Goal: Contribute content: Contribute content

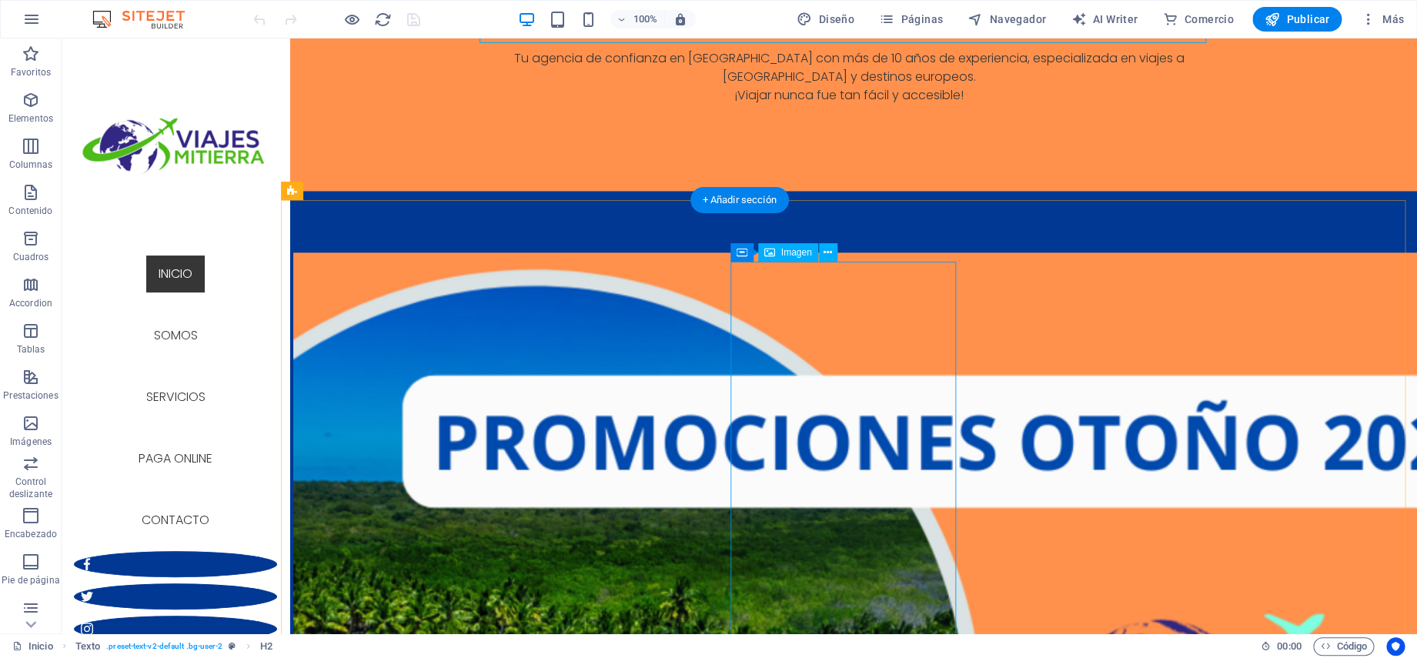
scroll to position [783, 0]
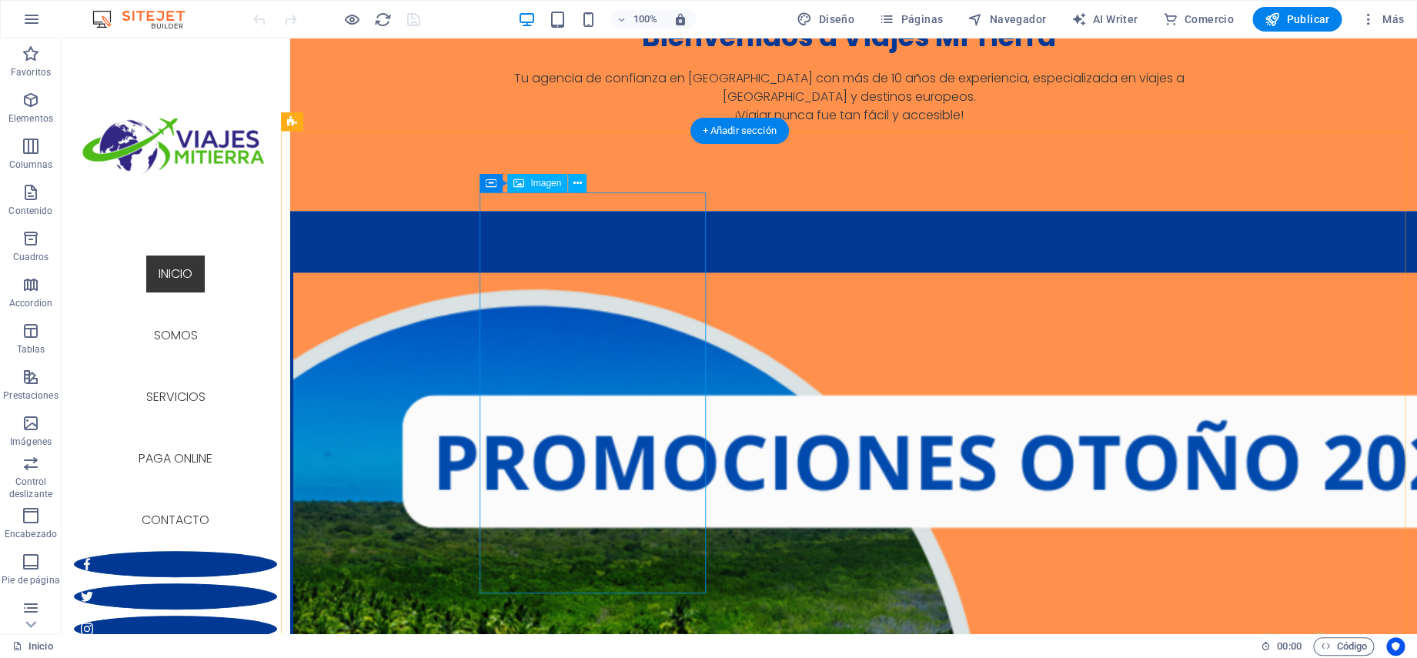
click at [577, 185] on icon at bounding box center [577, 183] width 8 height 16
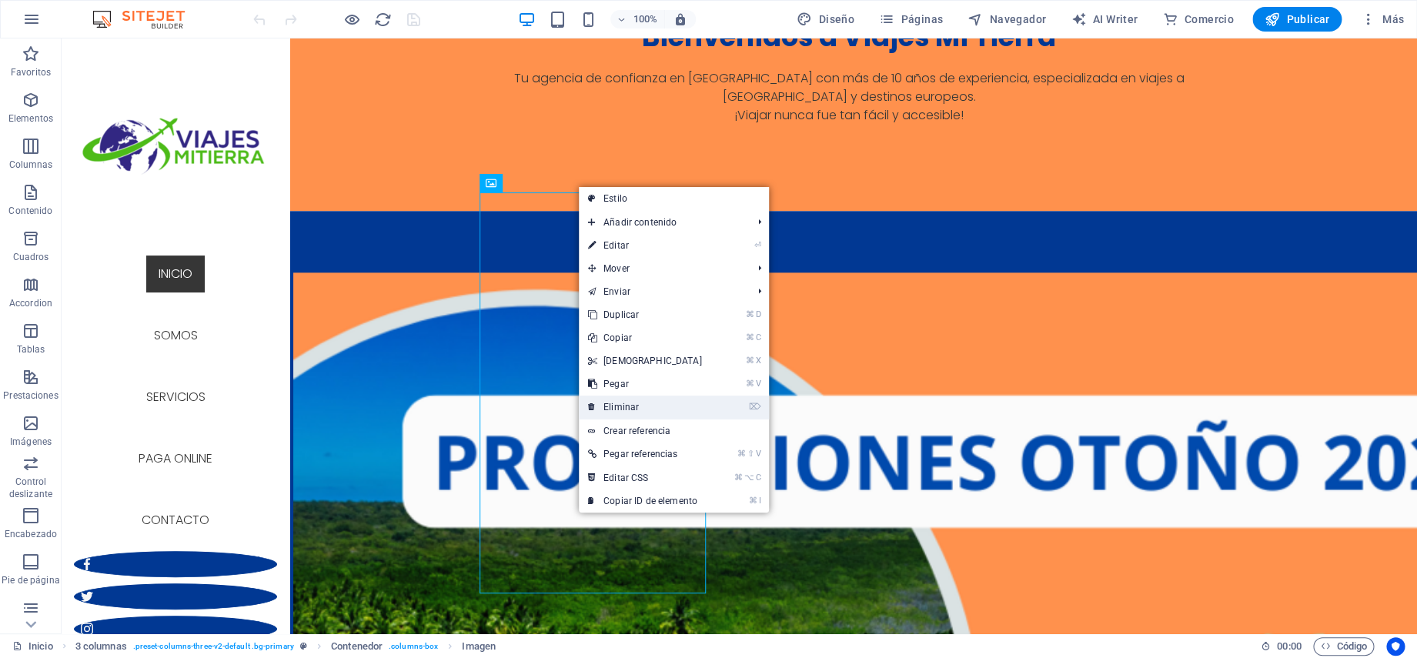
click at [632, 415] on link "⌦ Eliminar" at bounding box center [645, 406] width 132 height 23
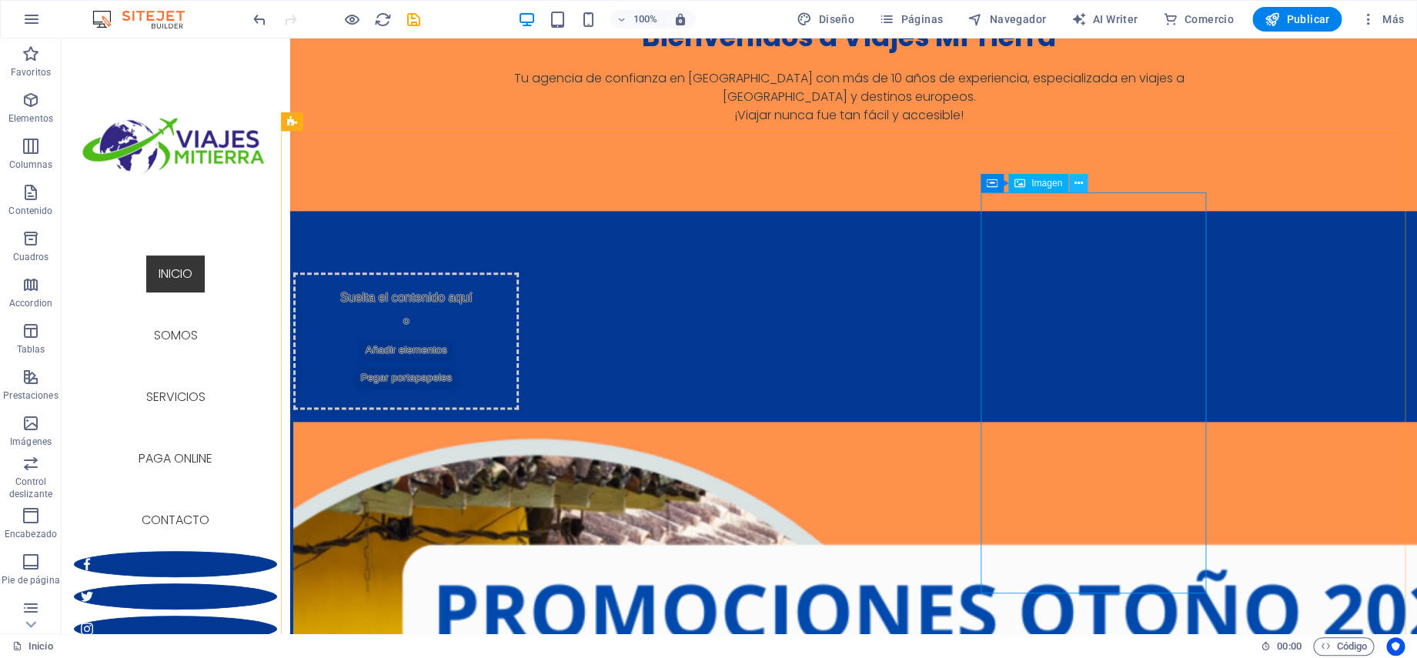
click at [1080, 187] on icon at bounding box center [1077, 183] width 8 height 16
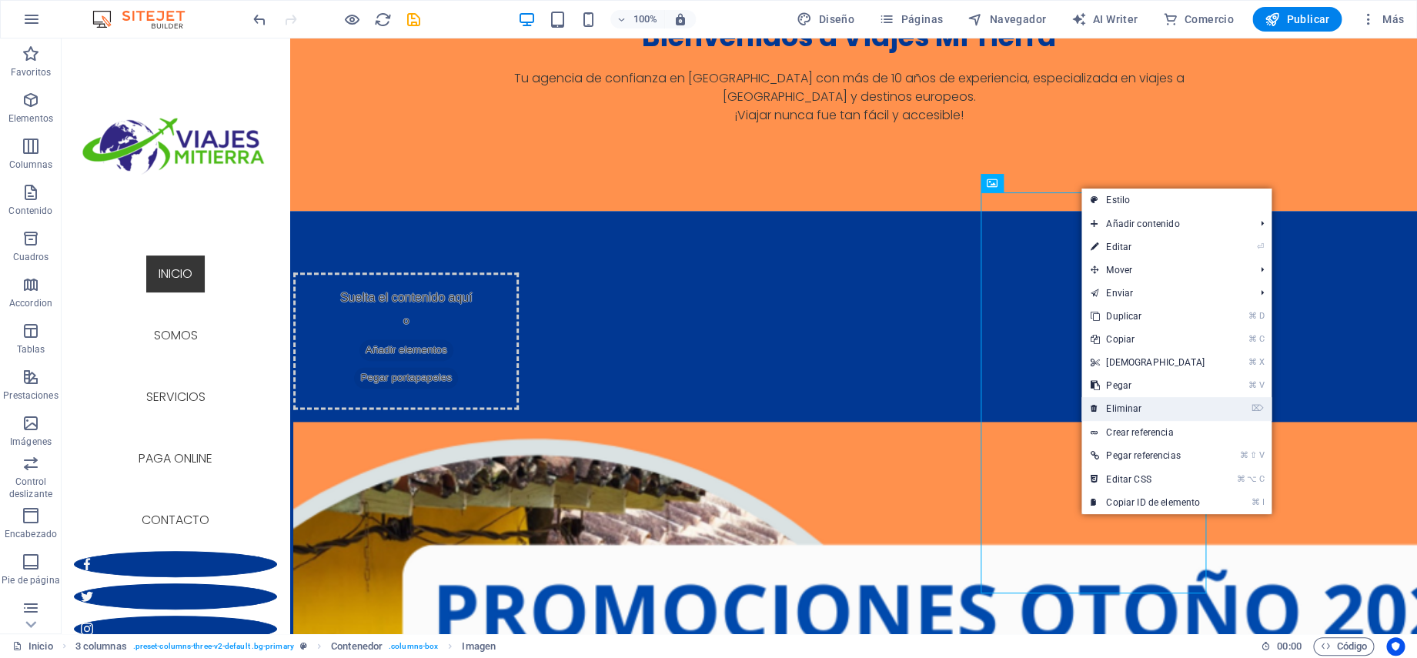
click at [1120, 405] on link "⌦ Eliminar" at bounding box center [1147, 408] width 132 height 23
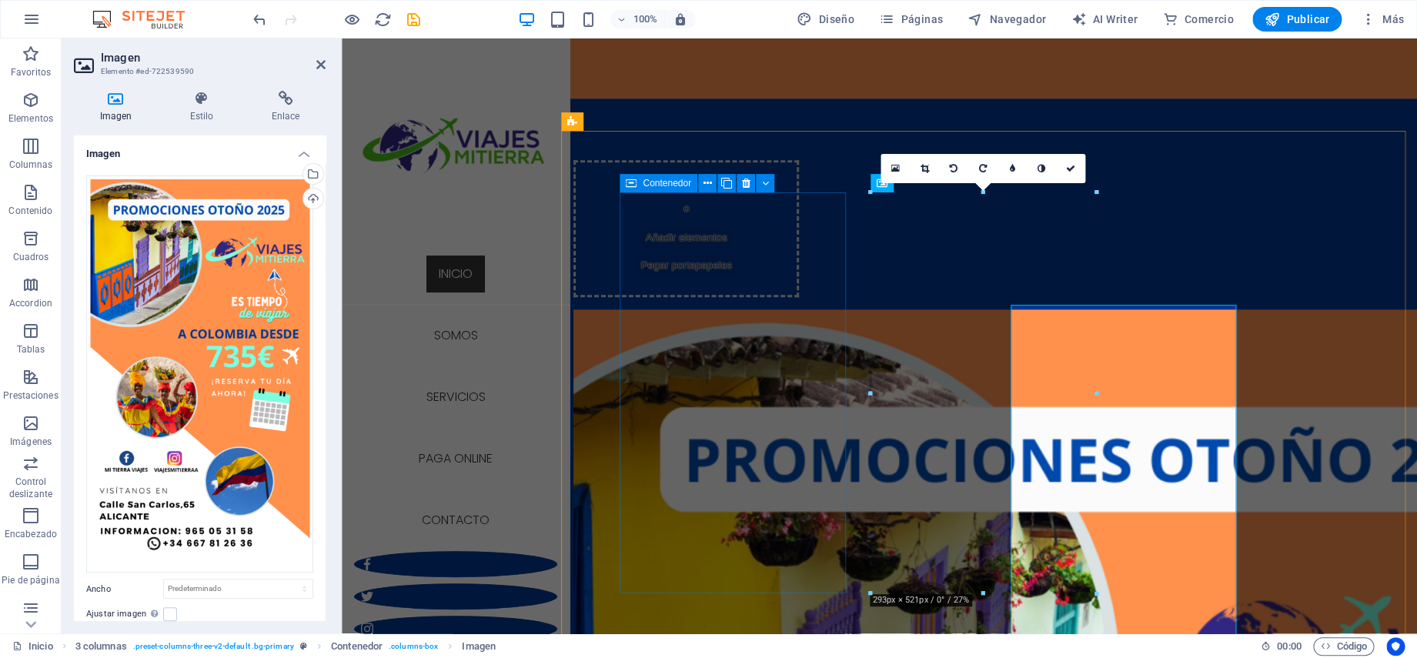
scroll to position [671, 0]
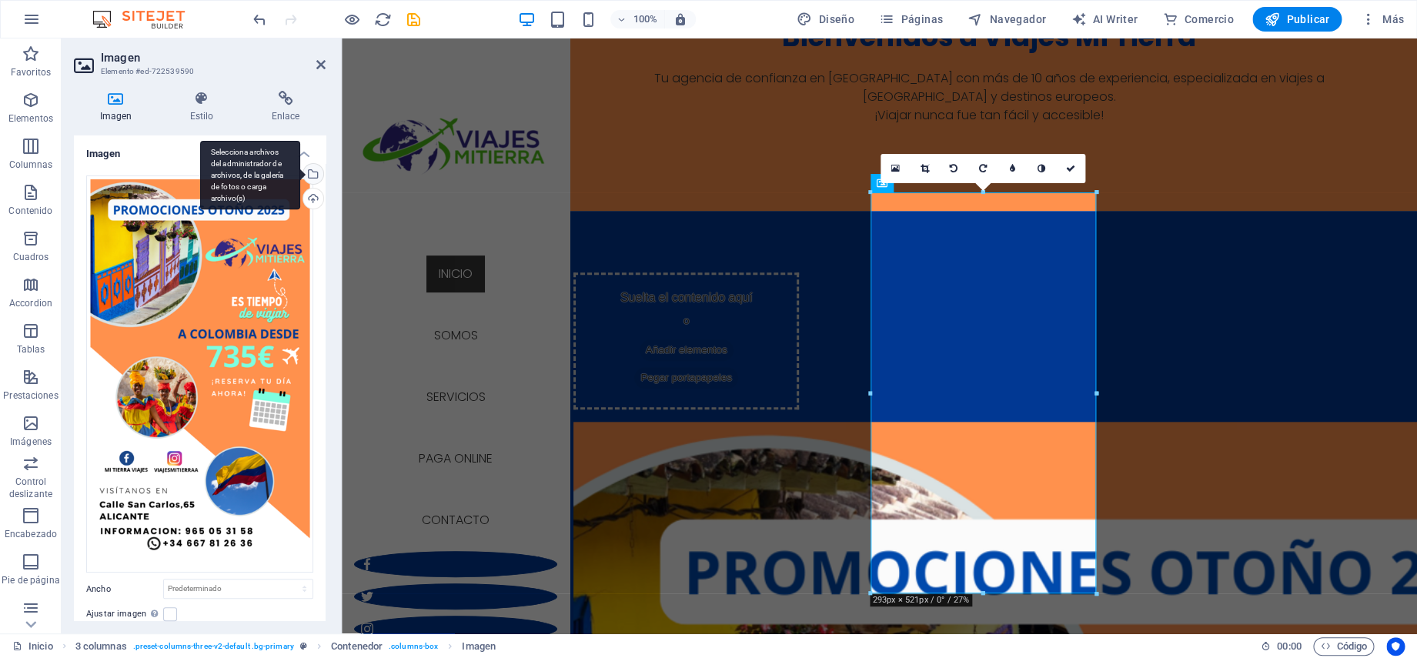
click at [299, 172] on div "Selecciona archivos del administrador de archivos, de la galería de fotos o car…" at bounding box center [250, 175] width 100 height 69
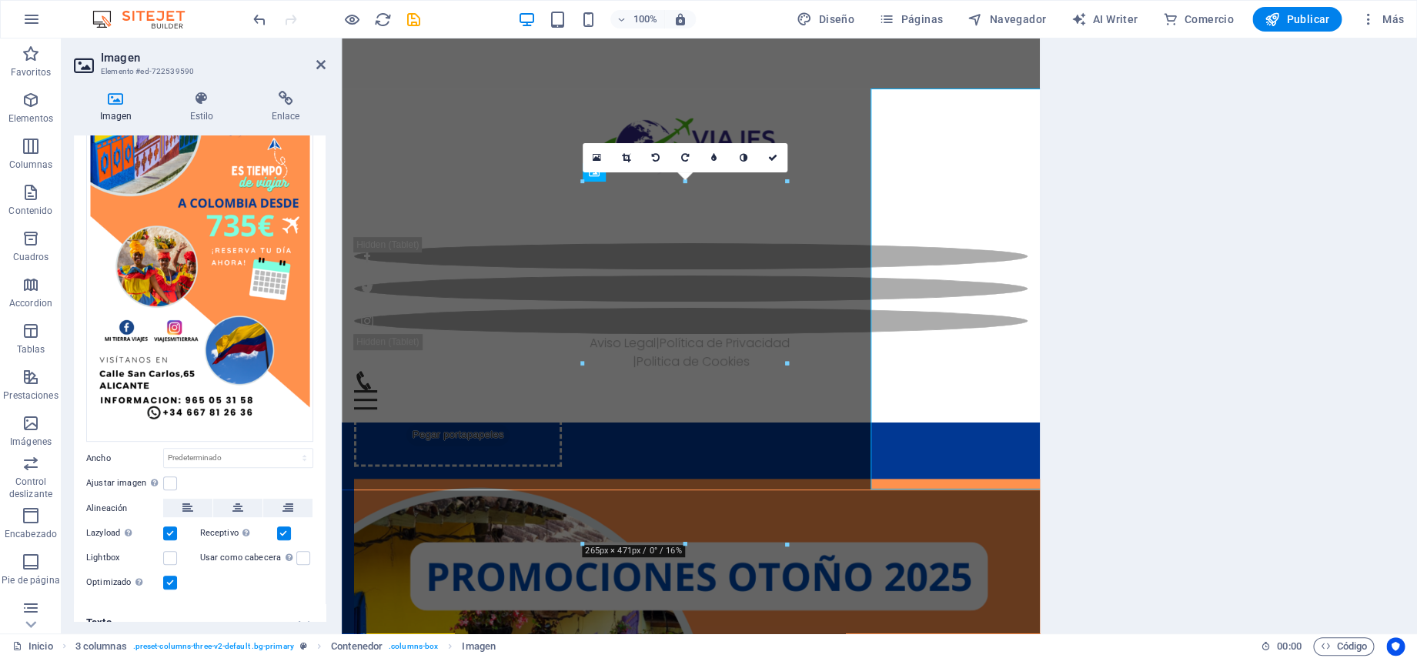
scroll to position [775, 0]
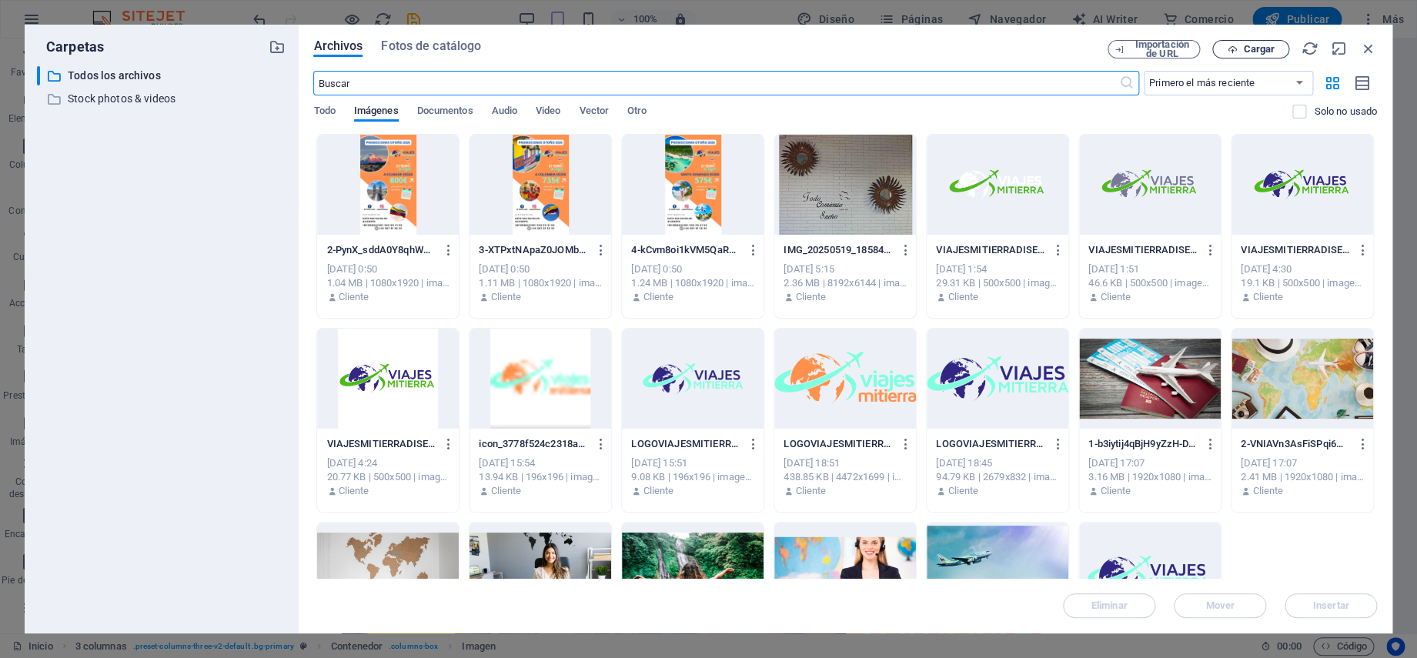
click at [1262, 42] on button "Cargar" at bounding box center [1250, 49] width 77 height 18
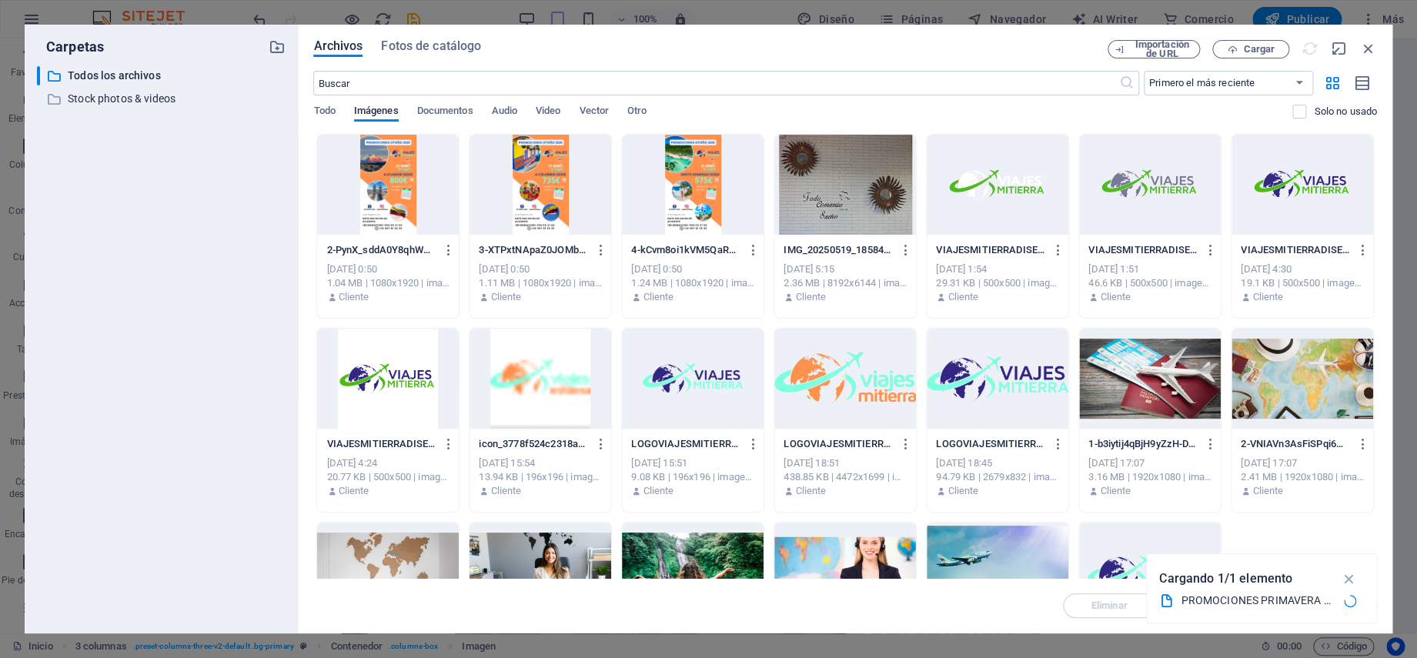
scroll to position [682, 0]
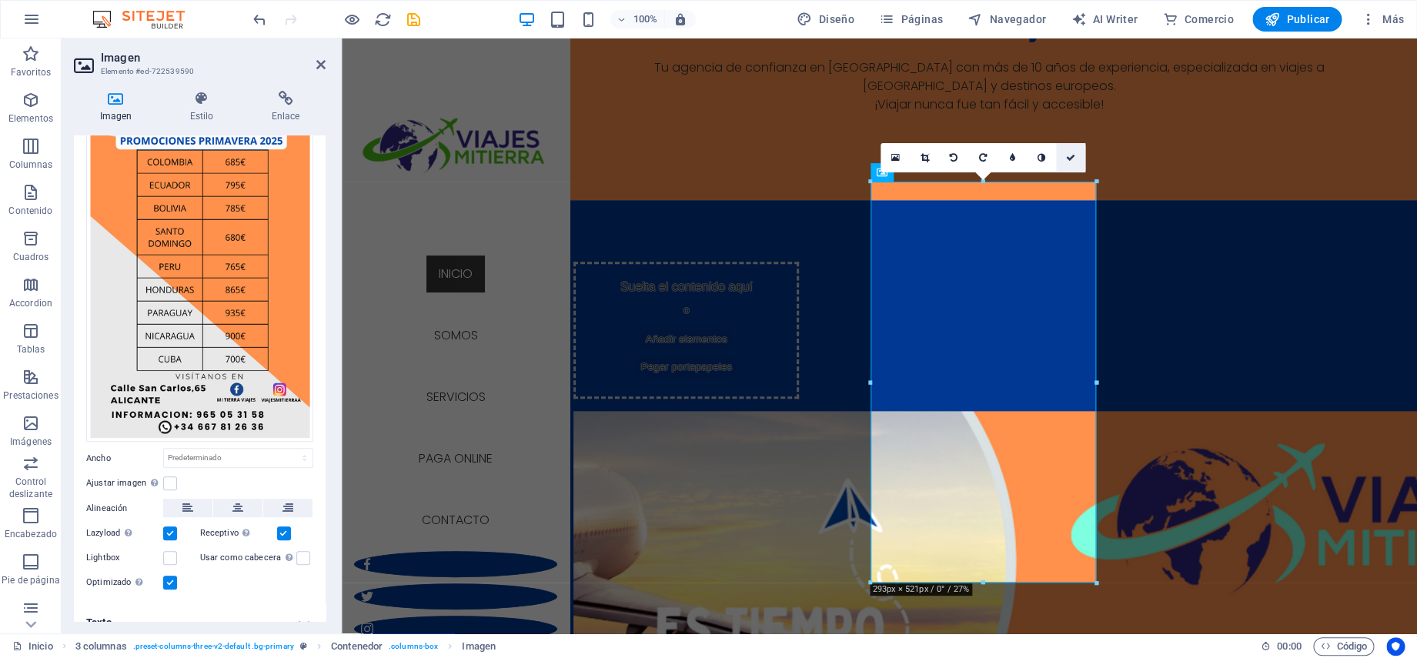
click at [1073, 160] on icon at bounding box center [1070, 157] width 9 height 9
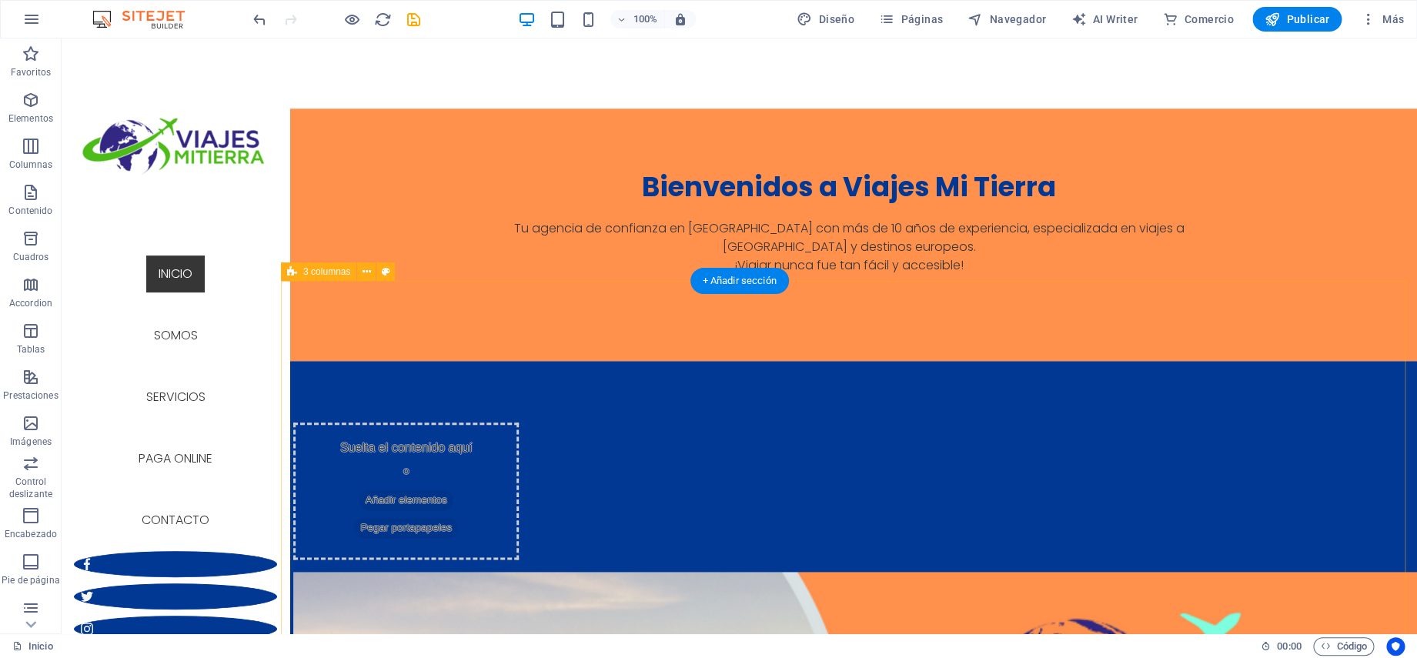
scroll to position [807, 0]
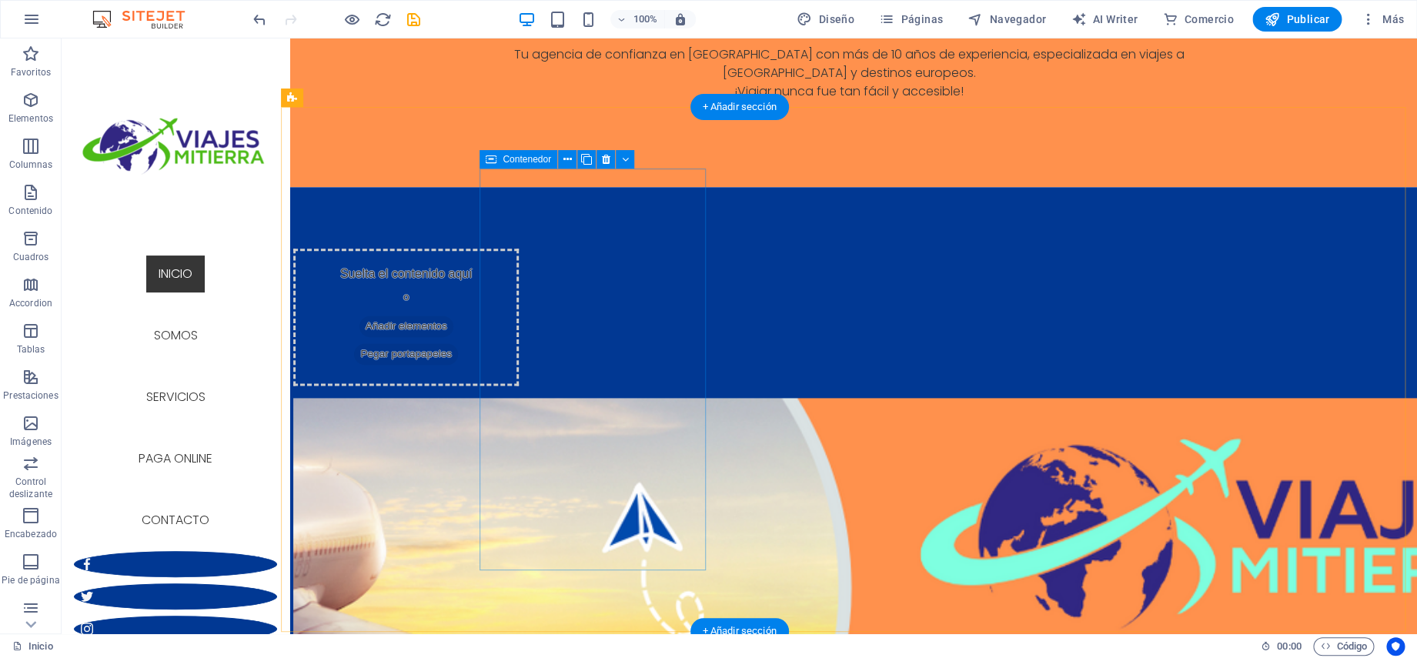
click at [453, 315] on span "Añadir elementos" at bounding box center [406, 326] width 94 height 22
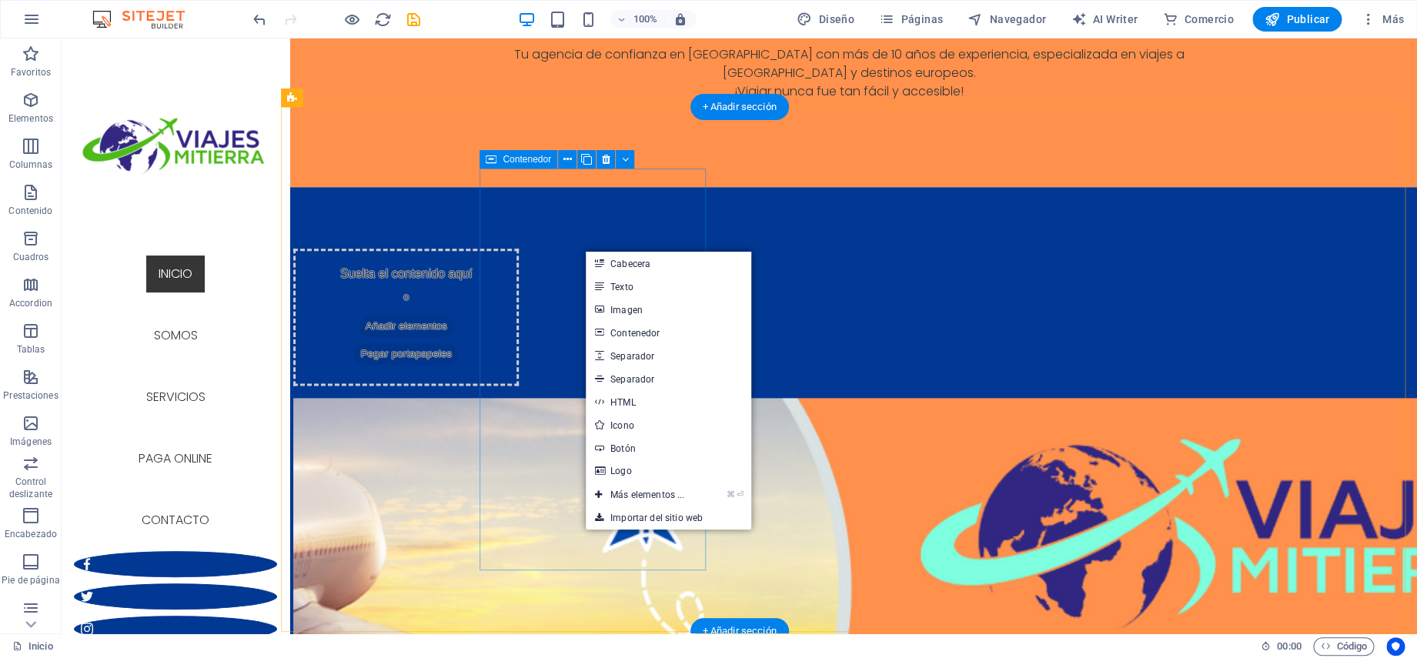
click at [453, 315] on span "Añadir elementos" at bounding box center [406, 326] width 94 height 22
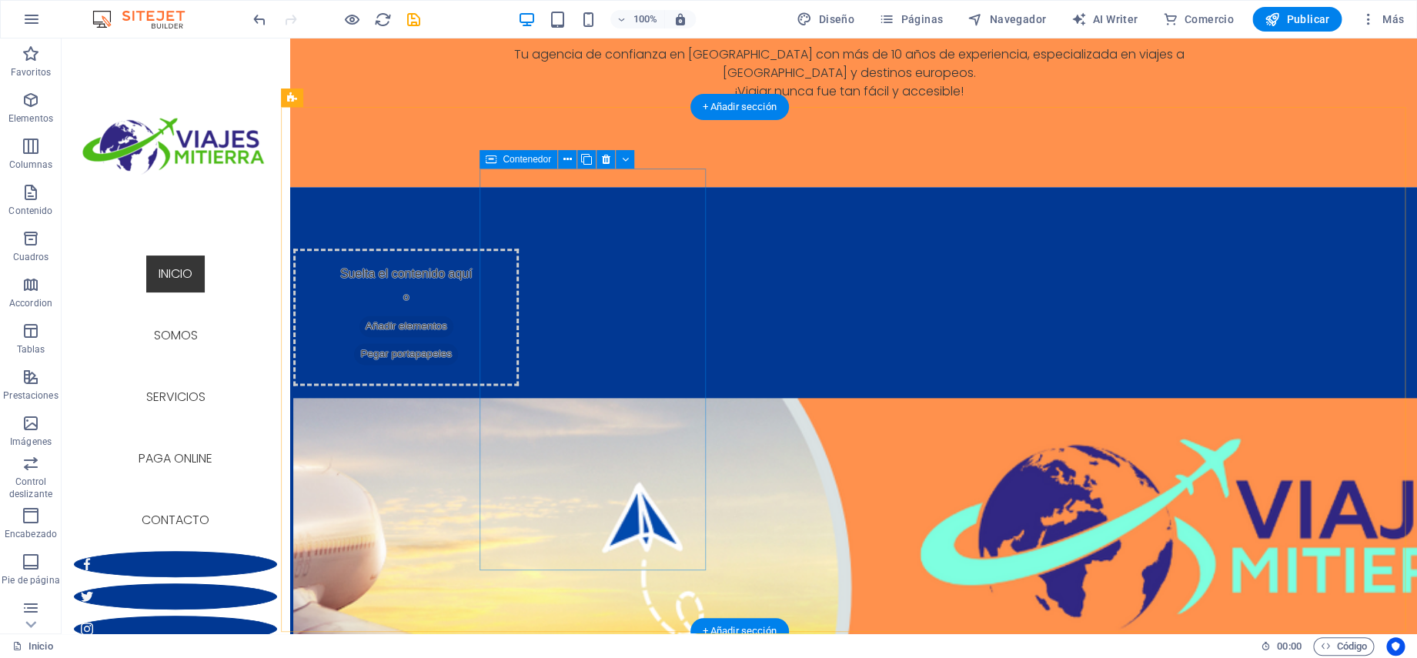
click at [519, 249] on div "Suelta el contenido aquí o Añadir elementos Pegar portapapeles" at bounding box center [405, 317] width 225 height 137
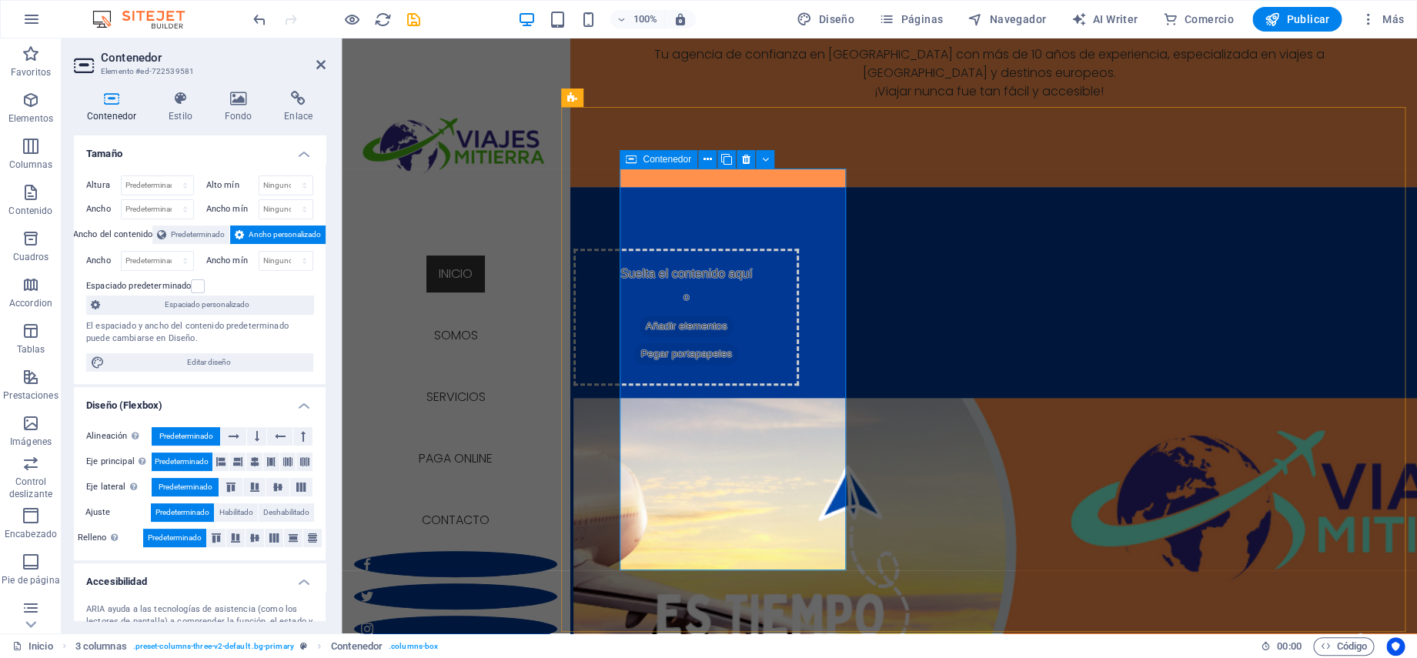
click at [724, 260] on div "Suelta el contenido aquí o Añadir elementos Pegar portapapeles" at bounding box center [685, 317] width 225 height 137
click at [722, 315] on span "Añadir elementos" at bounding box center [686, 326] width 94 height 22
click at [726, 315] on span "Añadir elementos" at bounding box center [686, 326] width 94 height 22
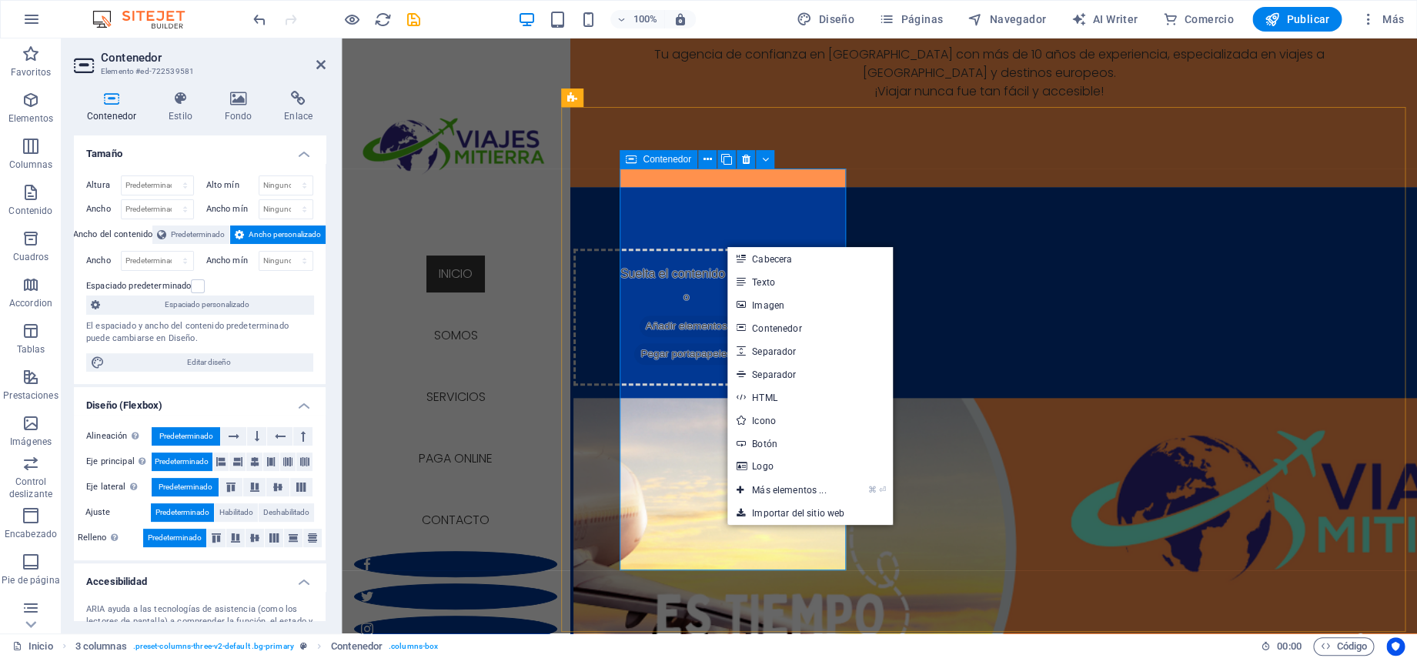
click at [726, 315] on span "Añadir elementos" at bounding box center [686, 326] width 94 height 22
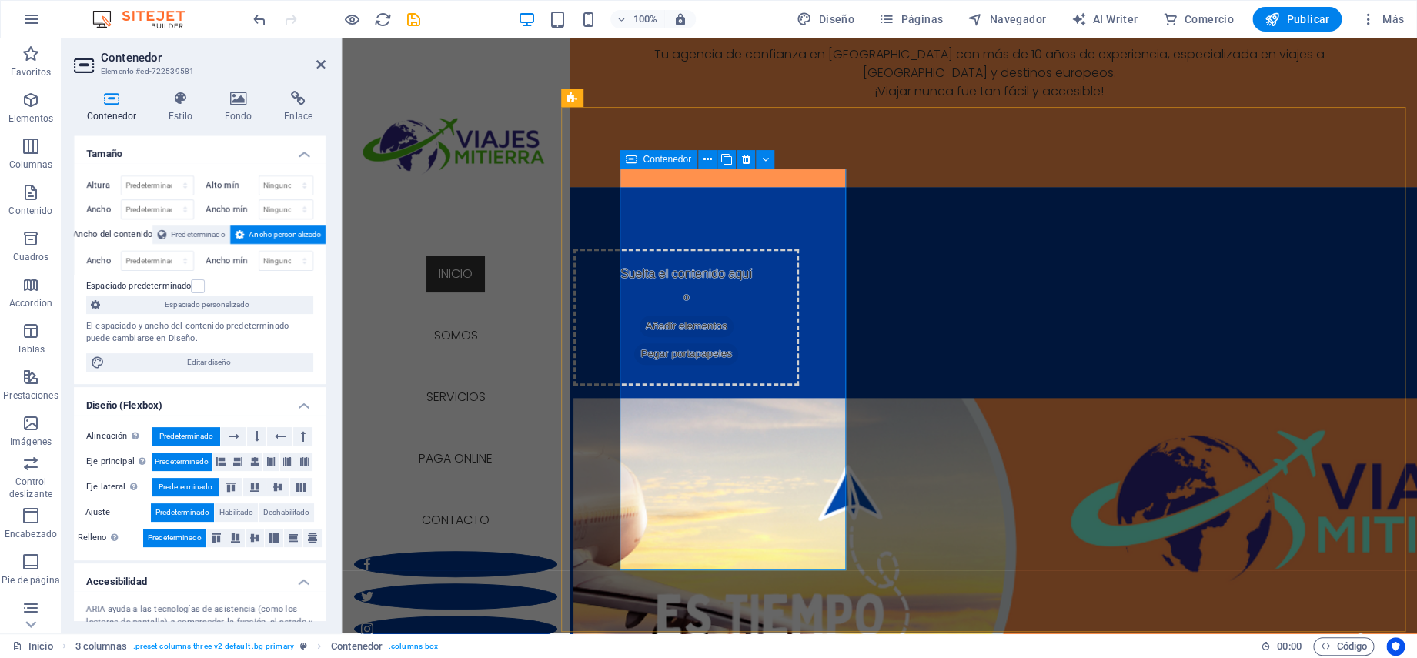
click at [726, 315] on span "Añadir elementos" at bounding box center [686, 326] width 94 height 22
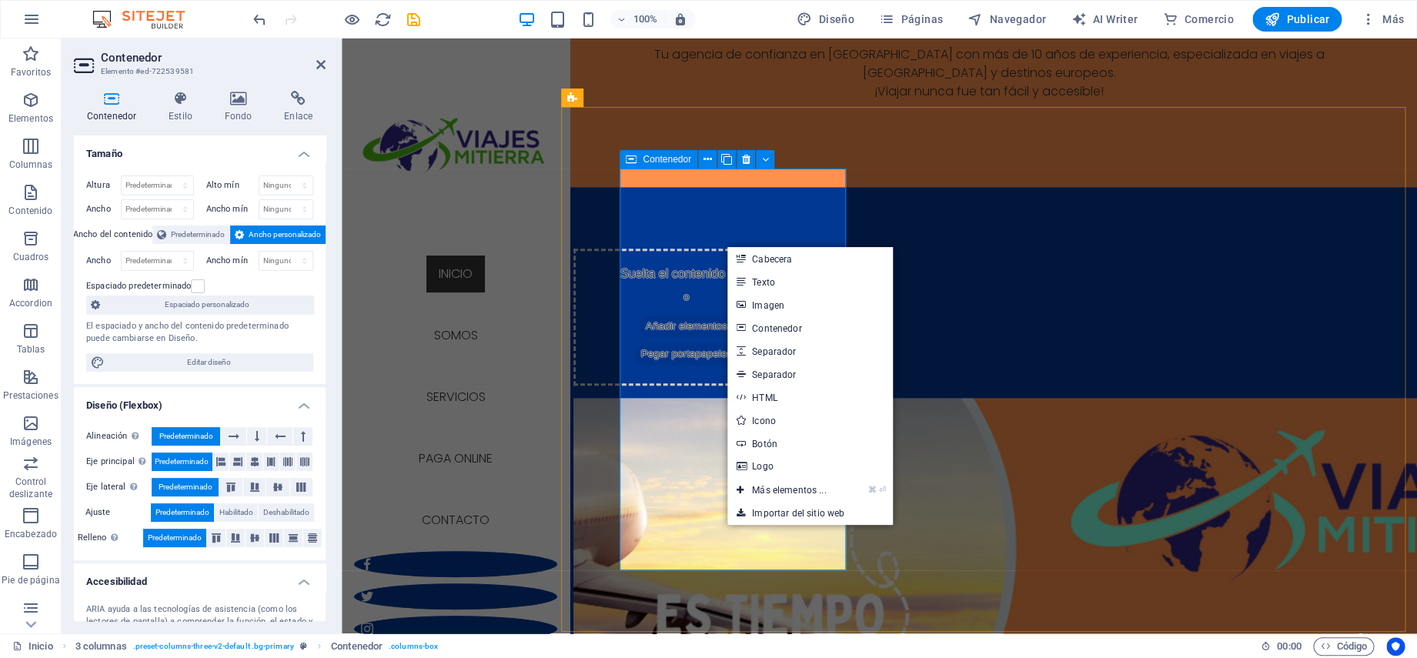
click at [697, 315] on span "Añadir elementos" at bounding box center [686, 326] width 94 height 22
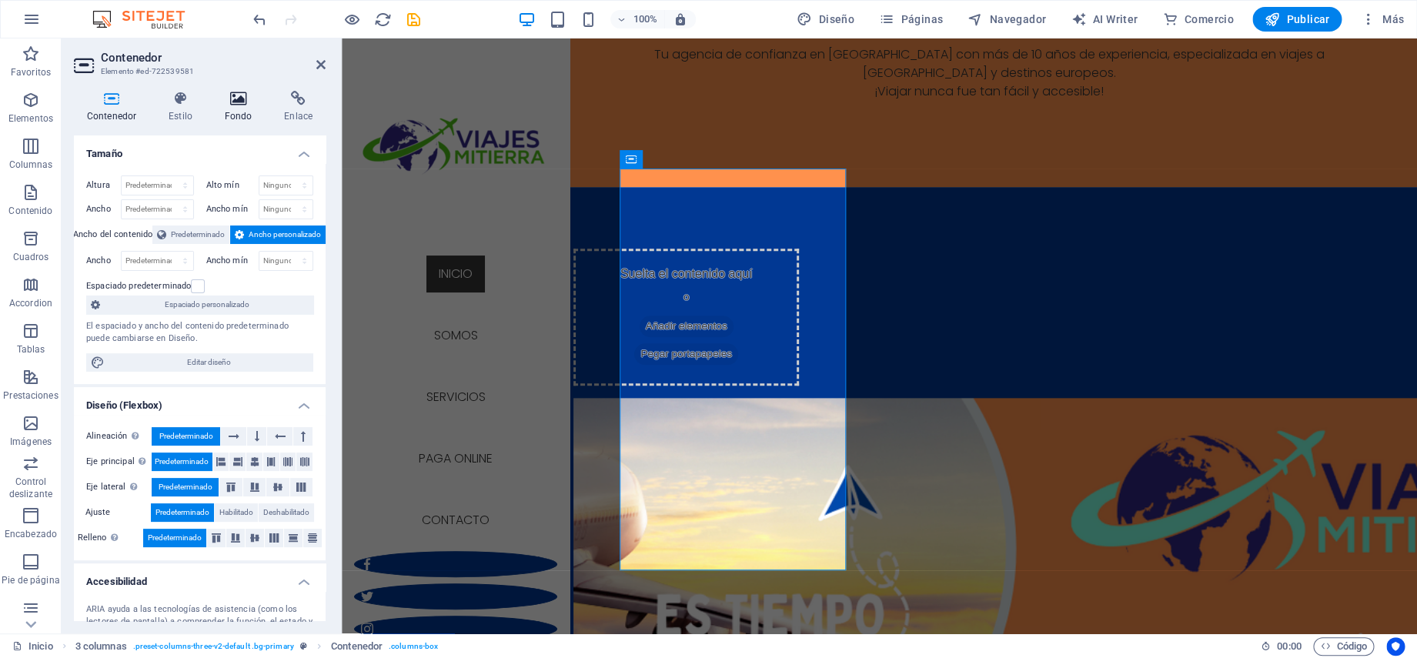
click at [240, 111] on h4 "Fondo" at bounding box center [242, 107] width 60 height 32
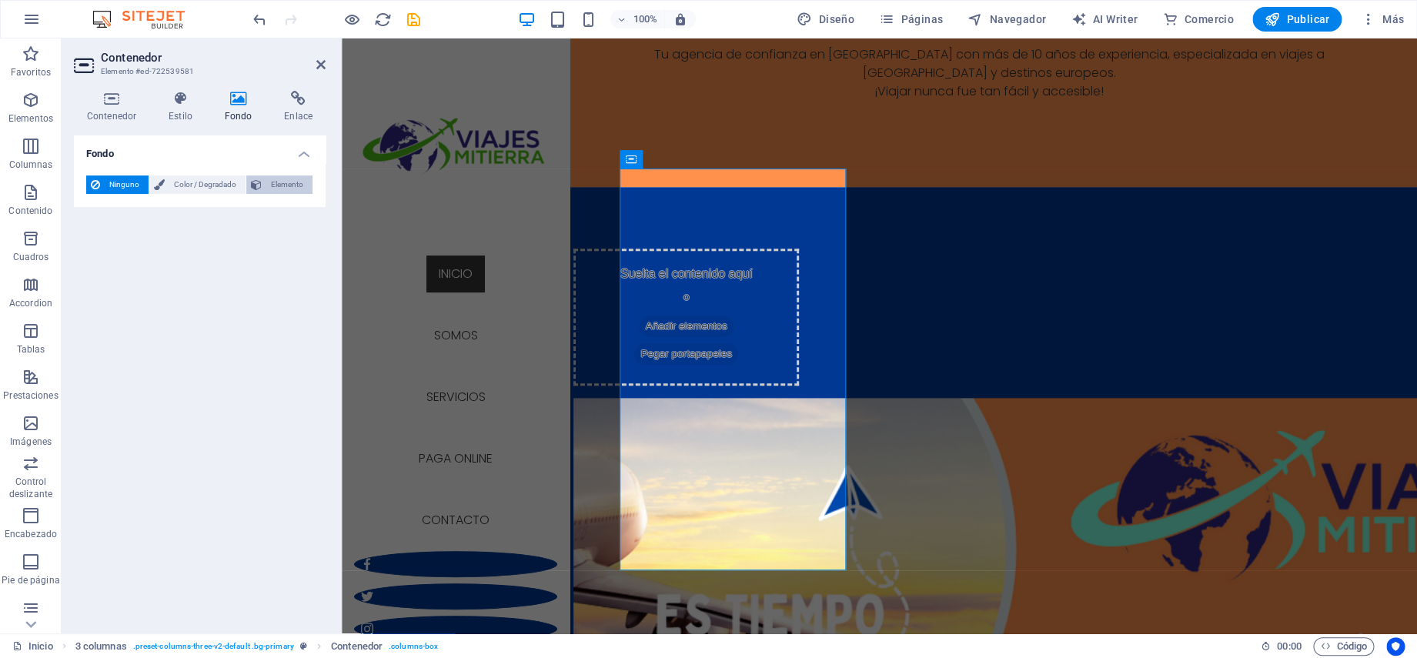
click at [280, 182] on span "Elemento" at bounding box center [287, 184] width 42 height 18
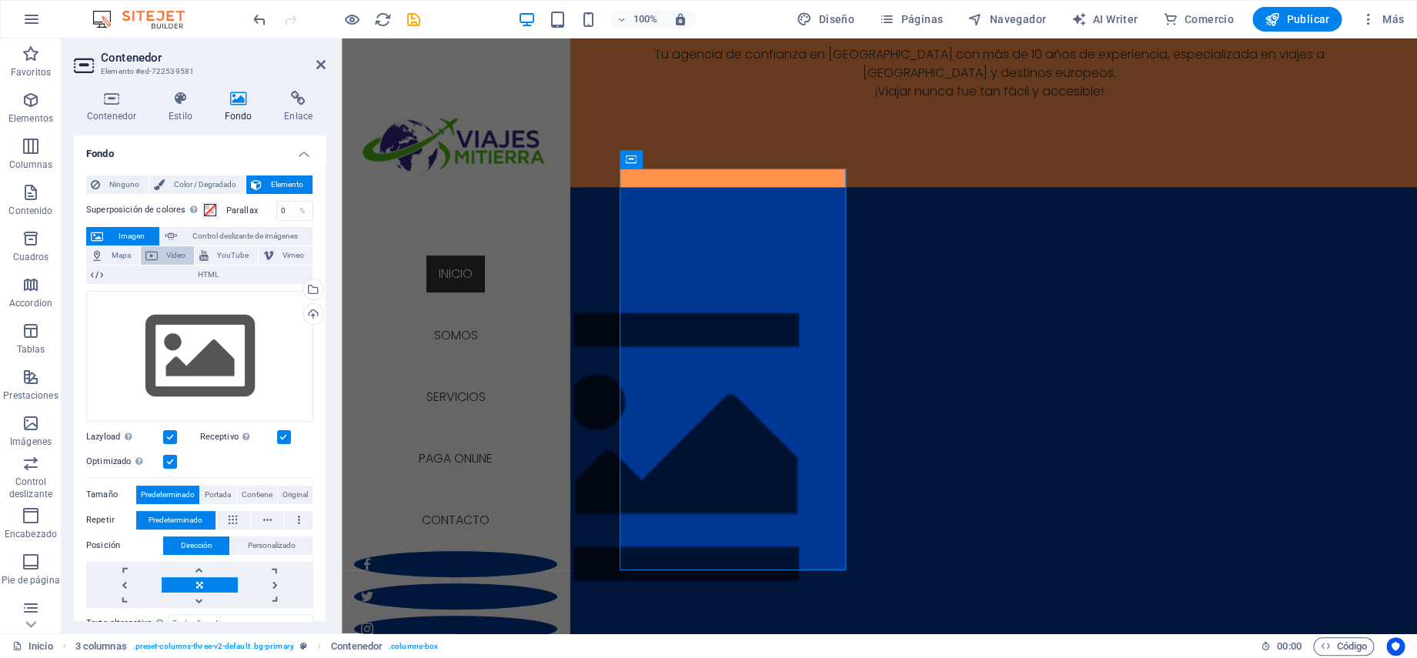
click at [169, 255] on span "Video" at bounding box center [176, 255] width 28 height 18
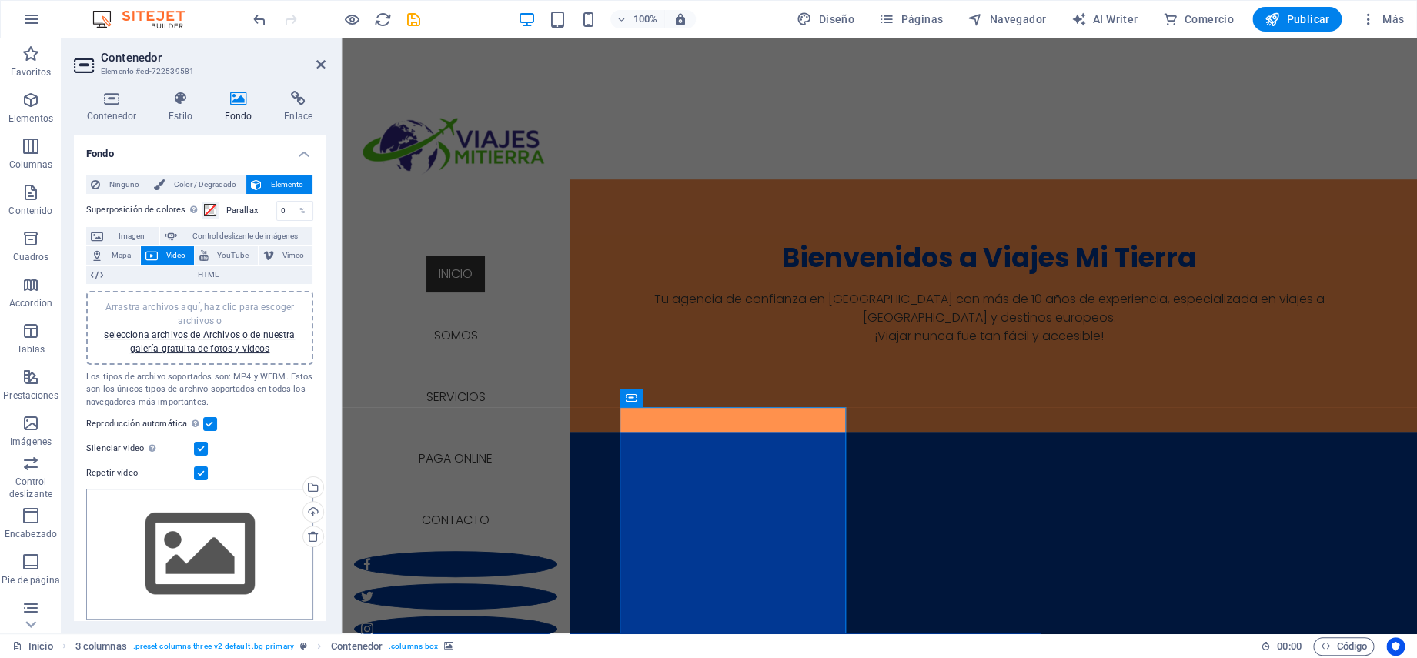
scroll to position [457, 0]
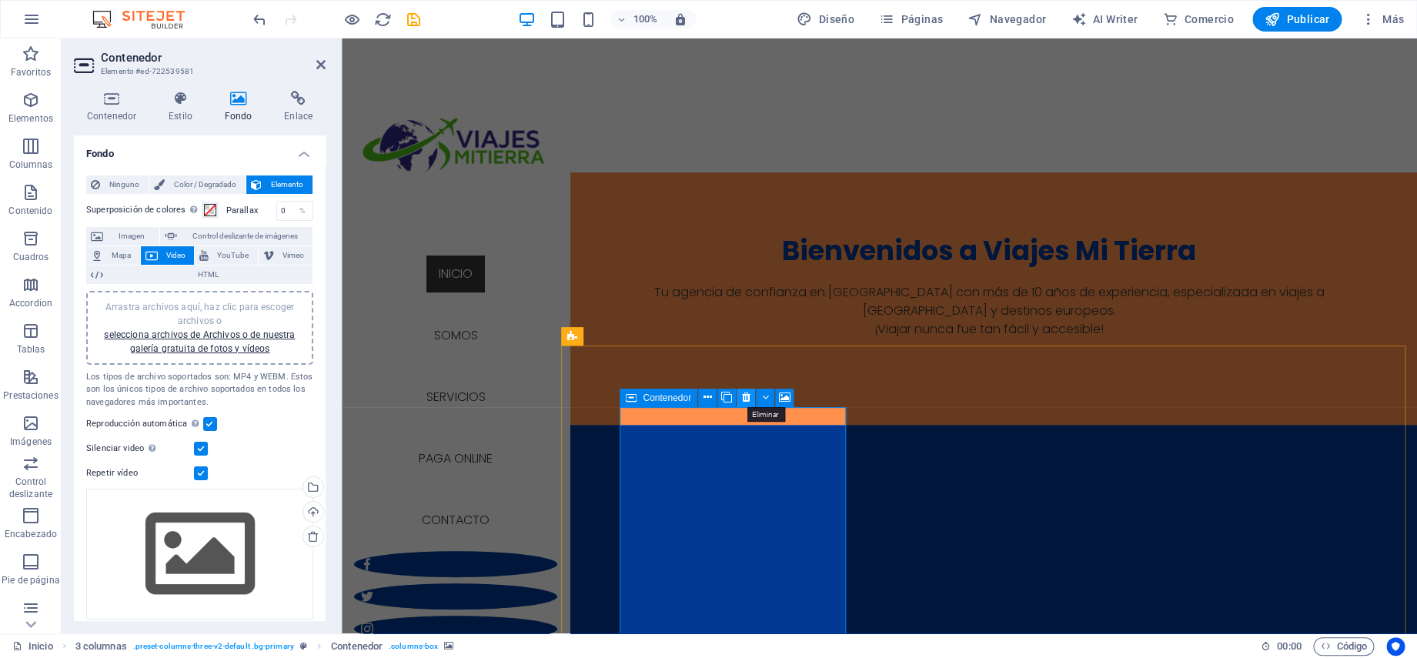
drag, startPoint x: 753, startPoint y: 399, endPoint x: 689, endPoint y: 359, distance: 75.0
click at [753, 399] on button at bounding box center [745, 398] width 18 height 18
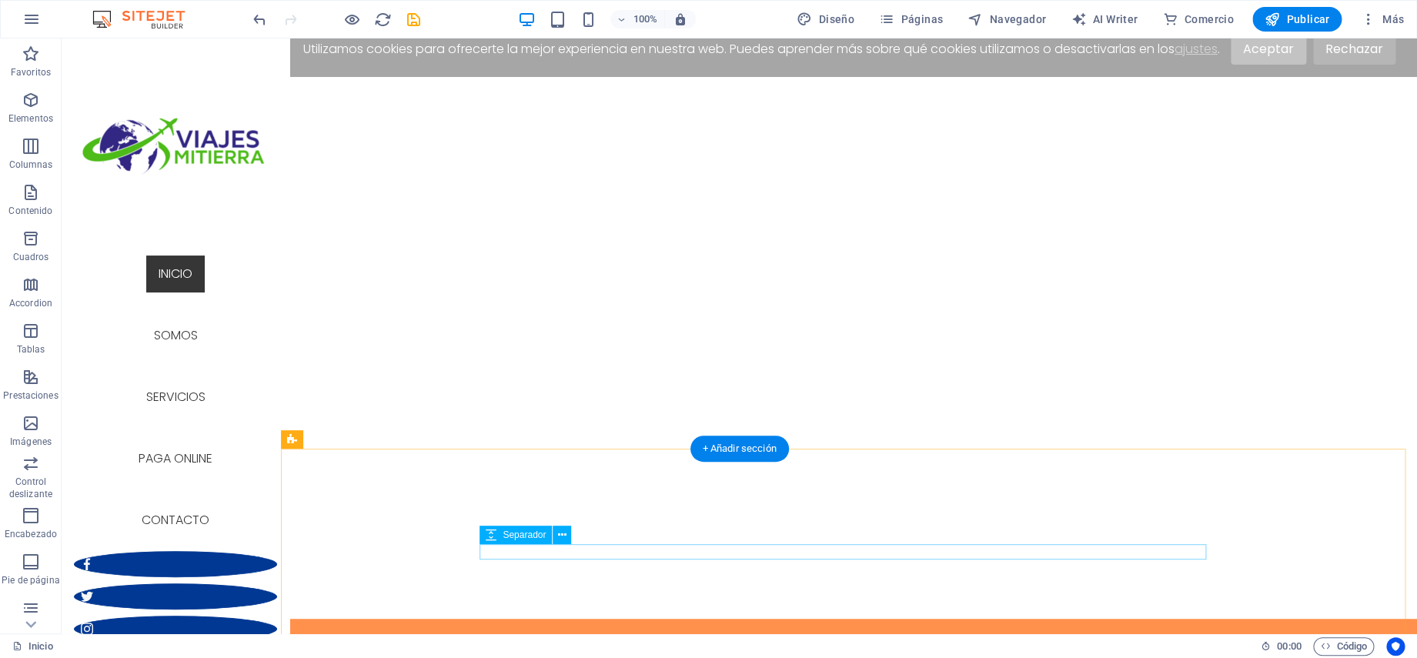
scroll to position [108, 0]
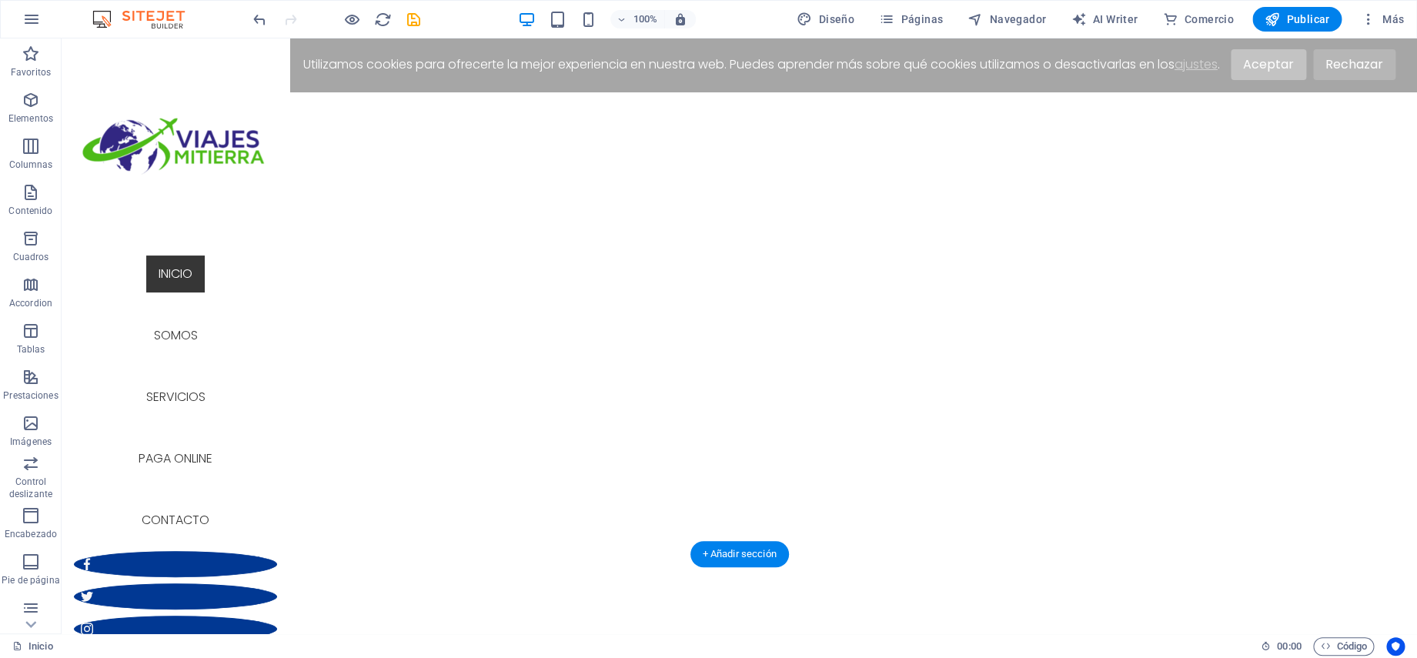
click at [494, 92] on figure at bounding box center [849, 363] width 1136 height 542
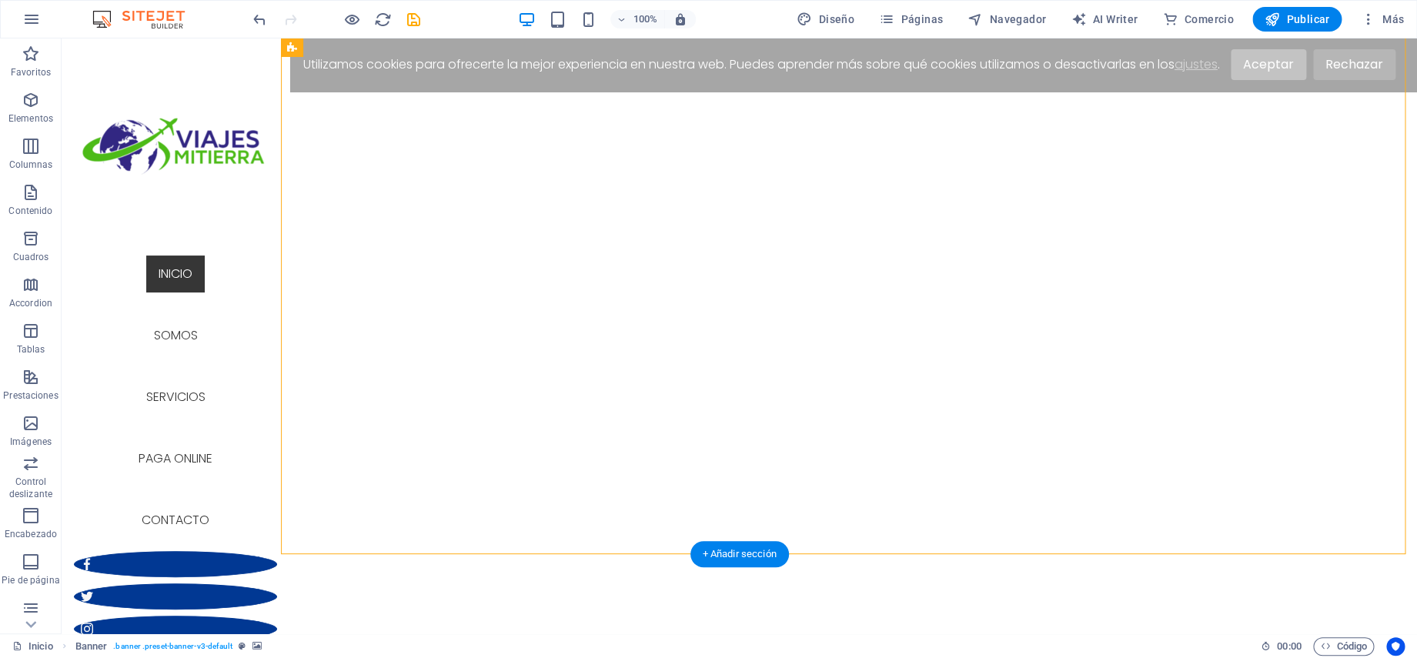
click at [494, 92] on figure at bounding box center [849, 363] width 1136 height 542
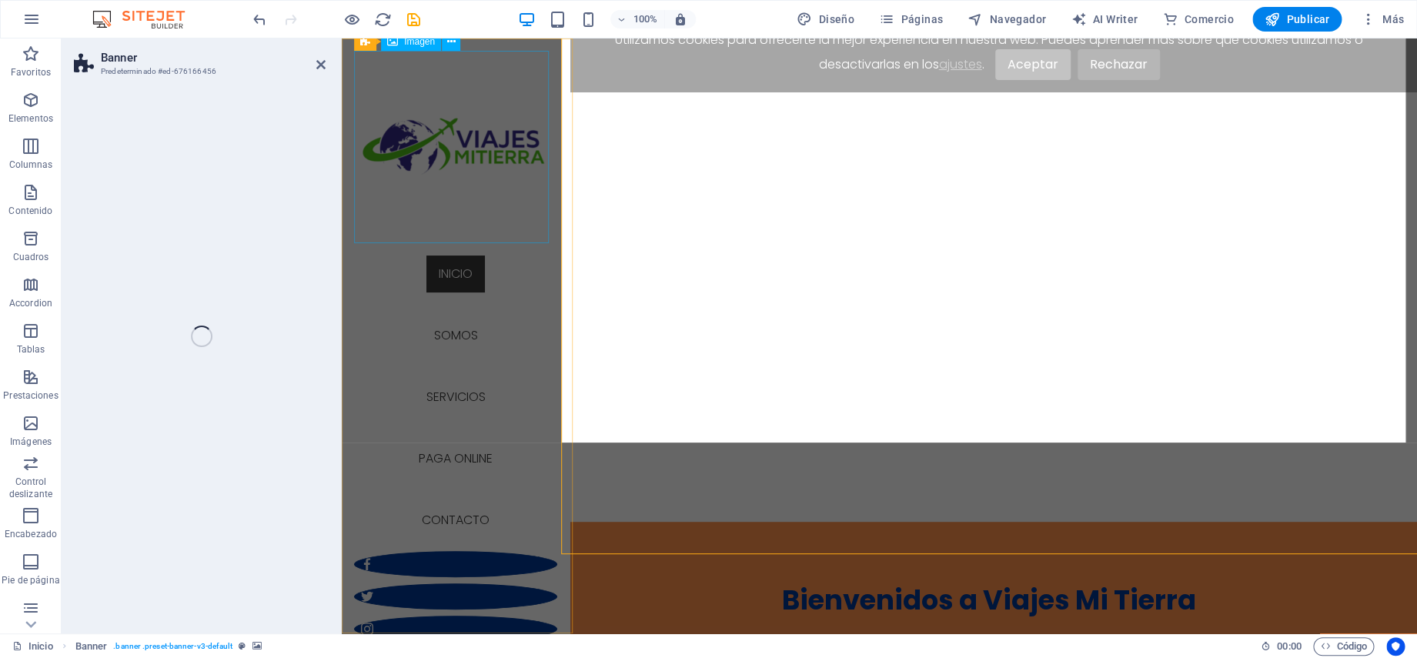
select select "vw"
select select "px"
select select "%"
select select "vh"
select select "%"
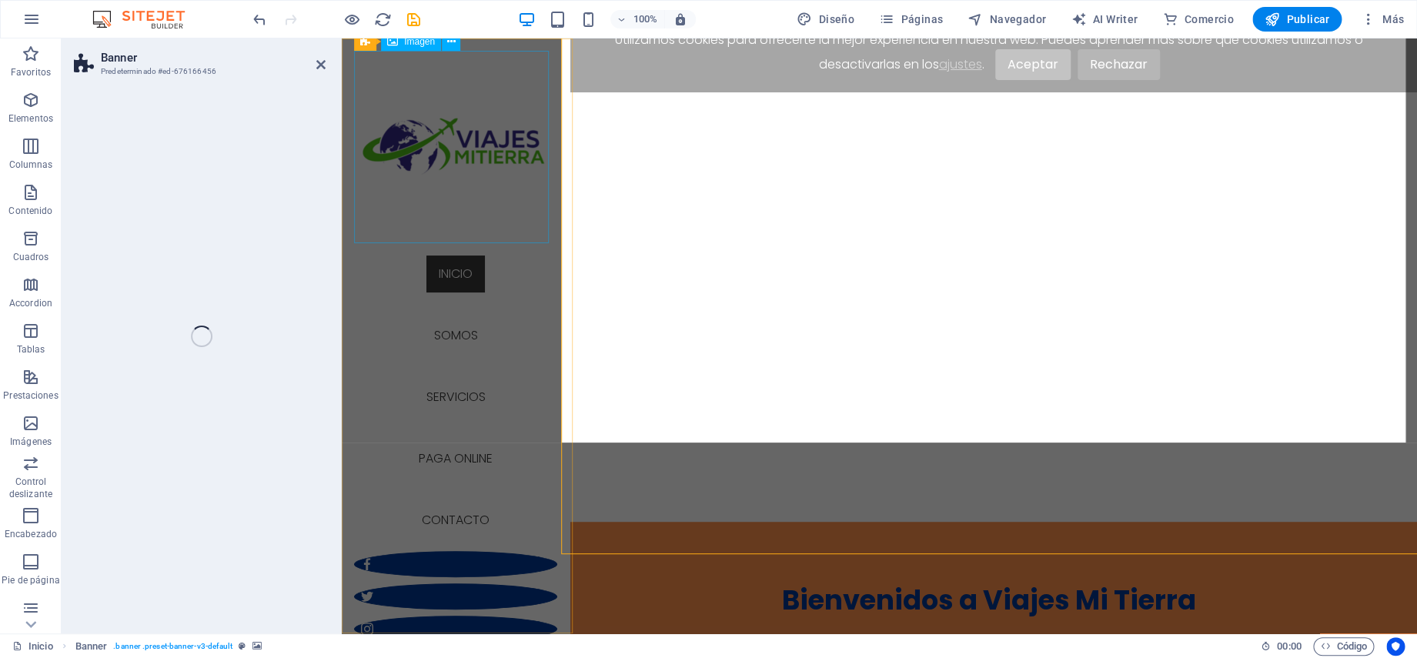
select select "vh"
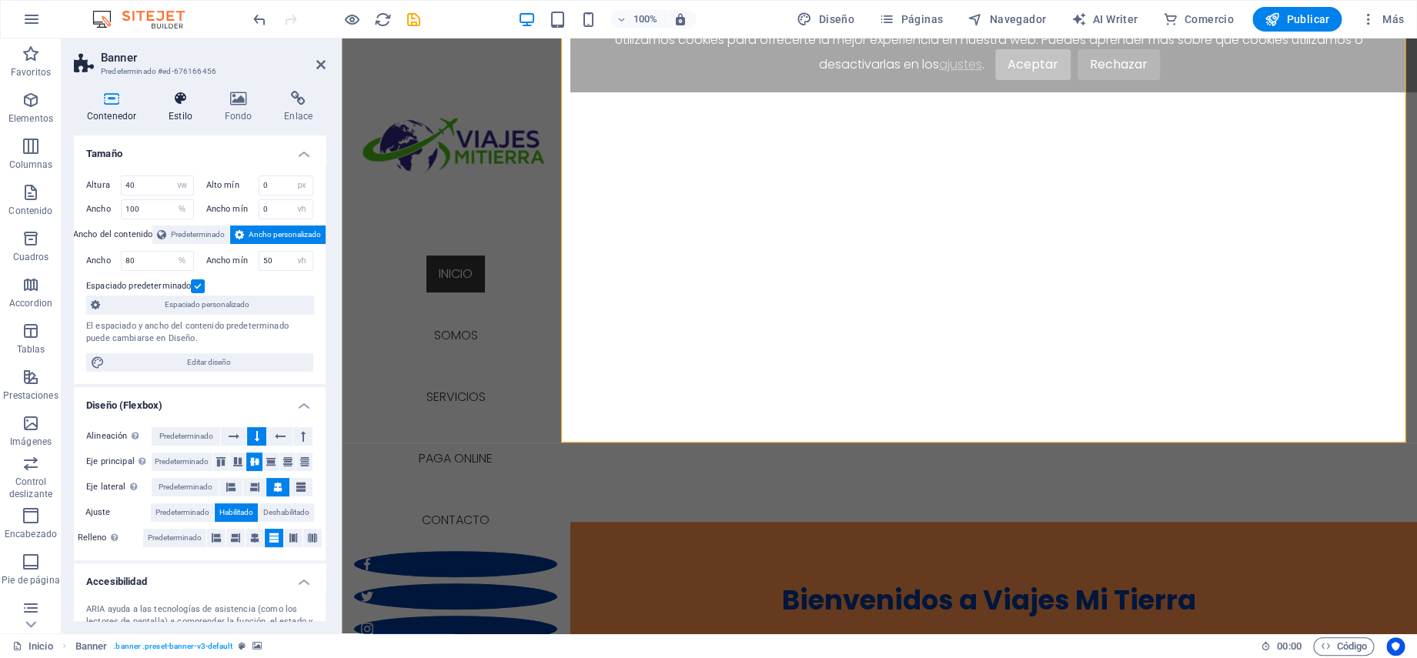
click at [189, 116] on h4 "Estilo" at bounding box center [183, 107] width 56 height 32
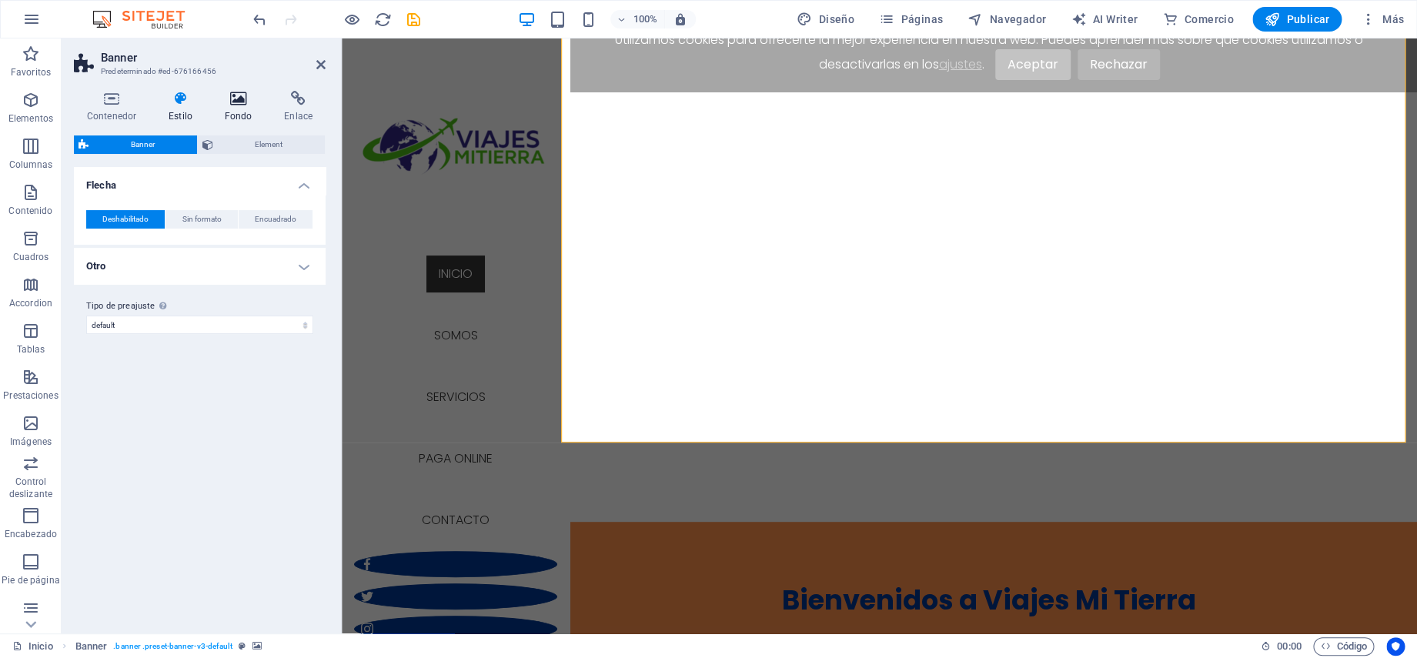
click at [233, 105] on icon at bounding box center [239, 98] width 54 height 15
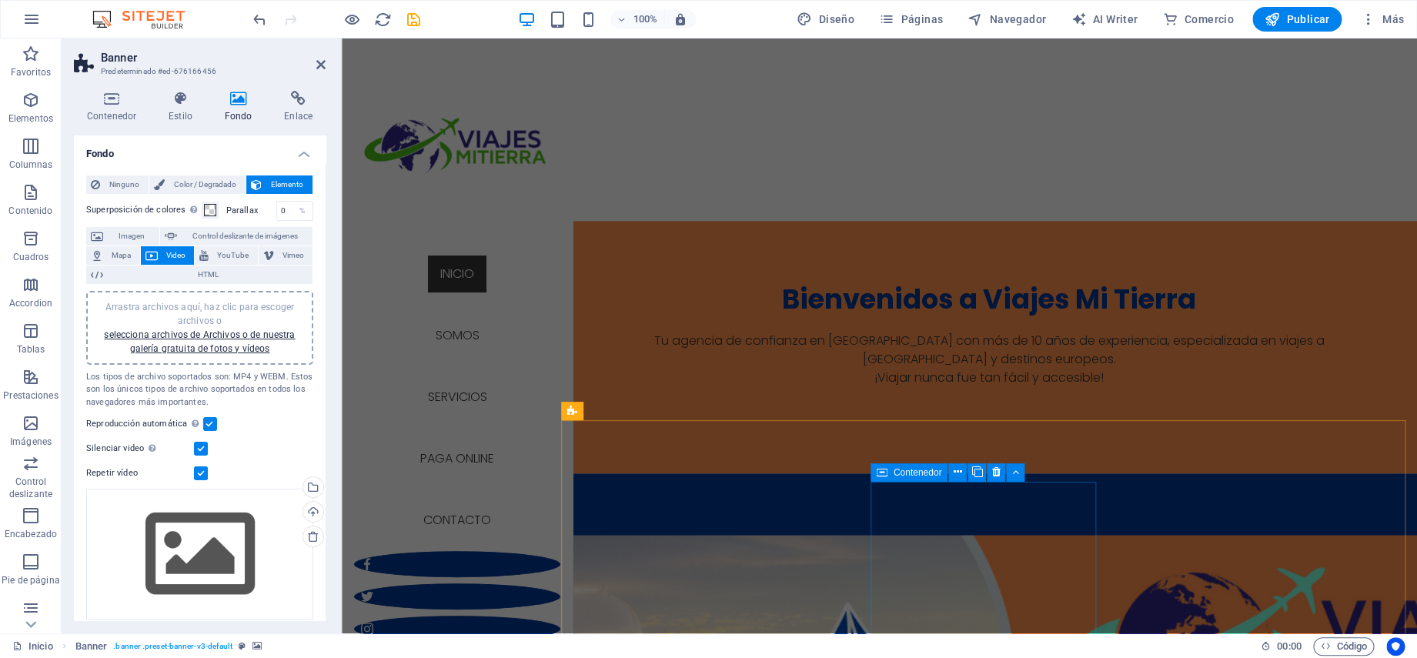
scroll to position [1014, 0]
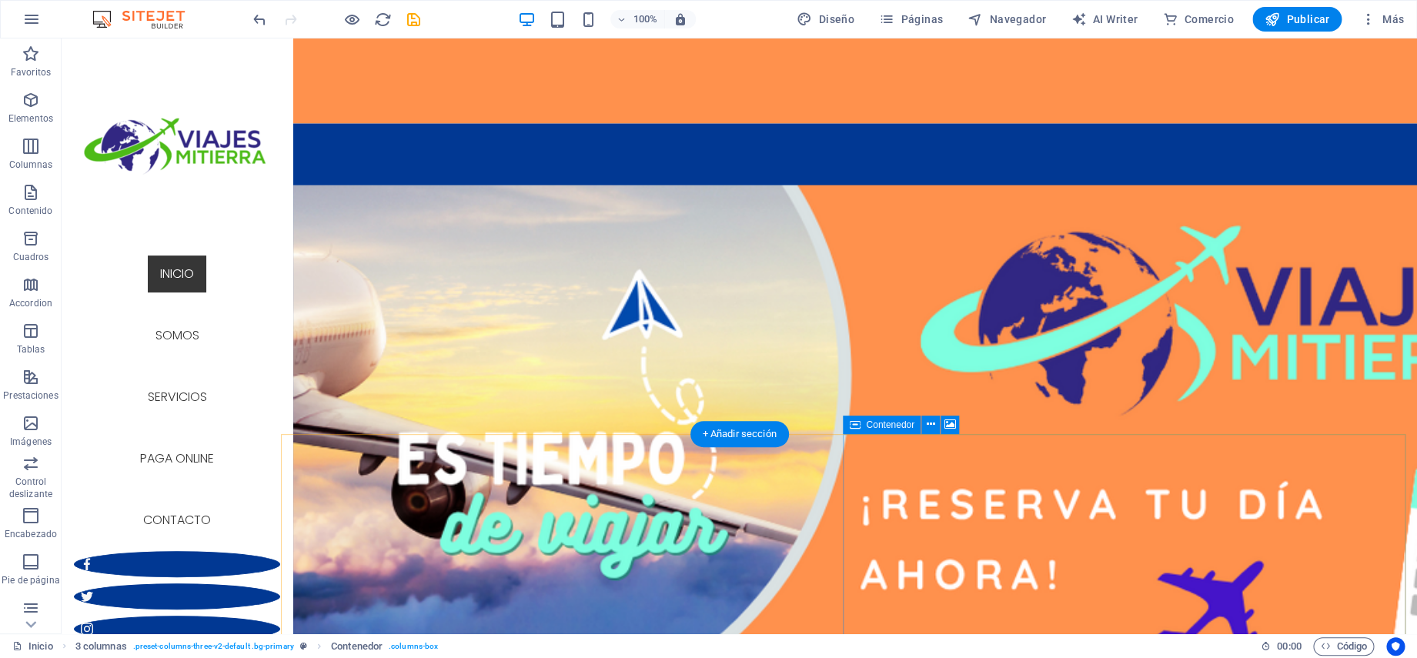
scroll to position [1449, 0]
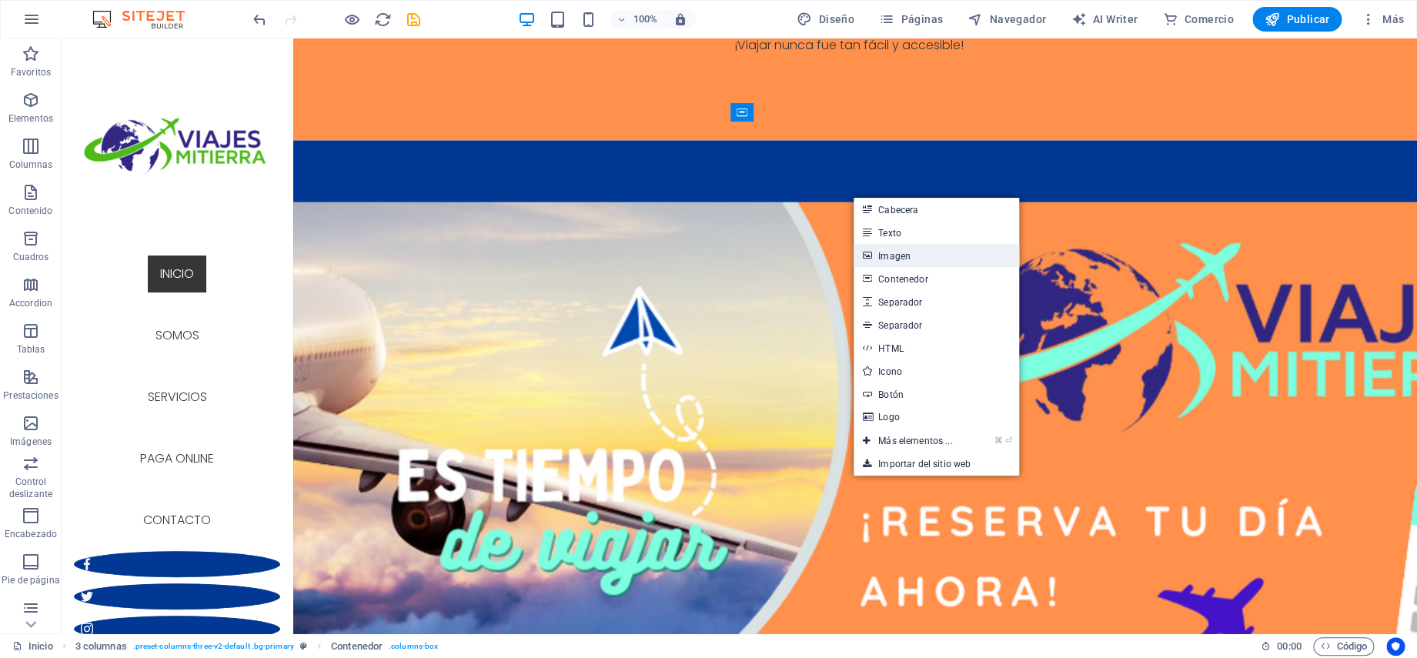
click at [910, 258] on link "Imagen" at bounding box center [935, 255] width 165 height 23
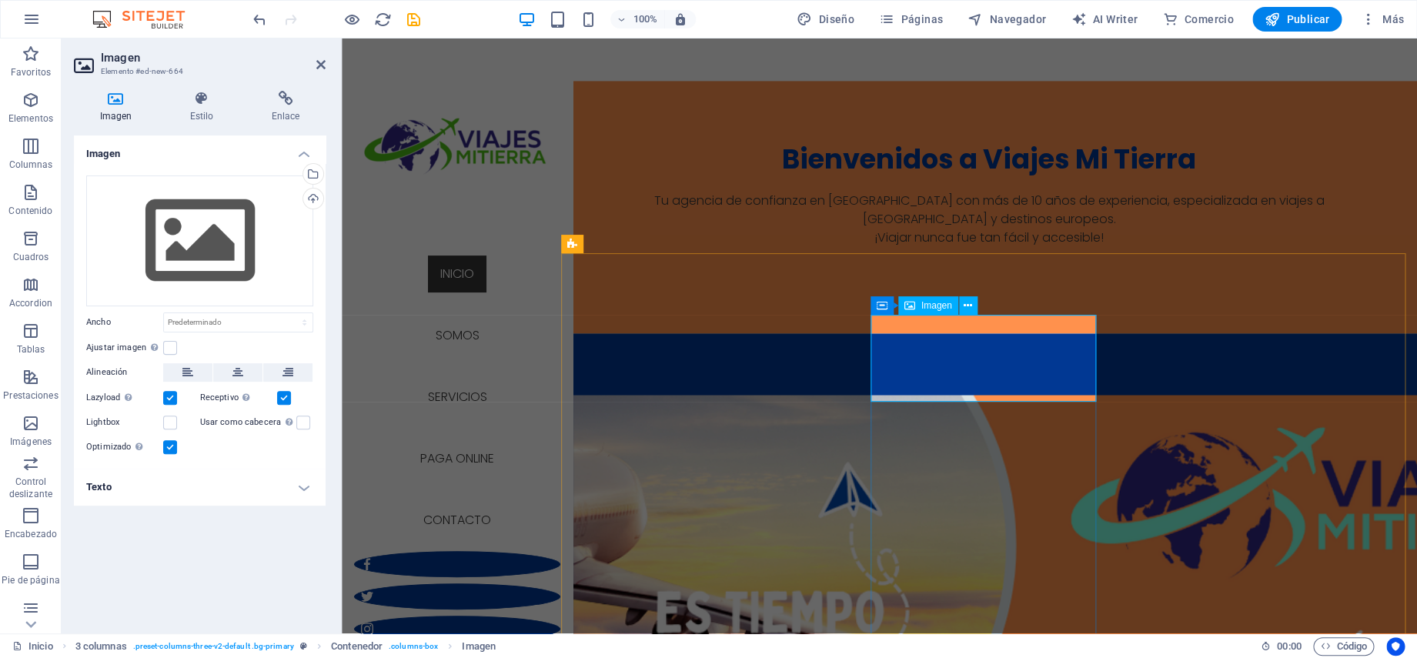
scroll to position [661, 0]
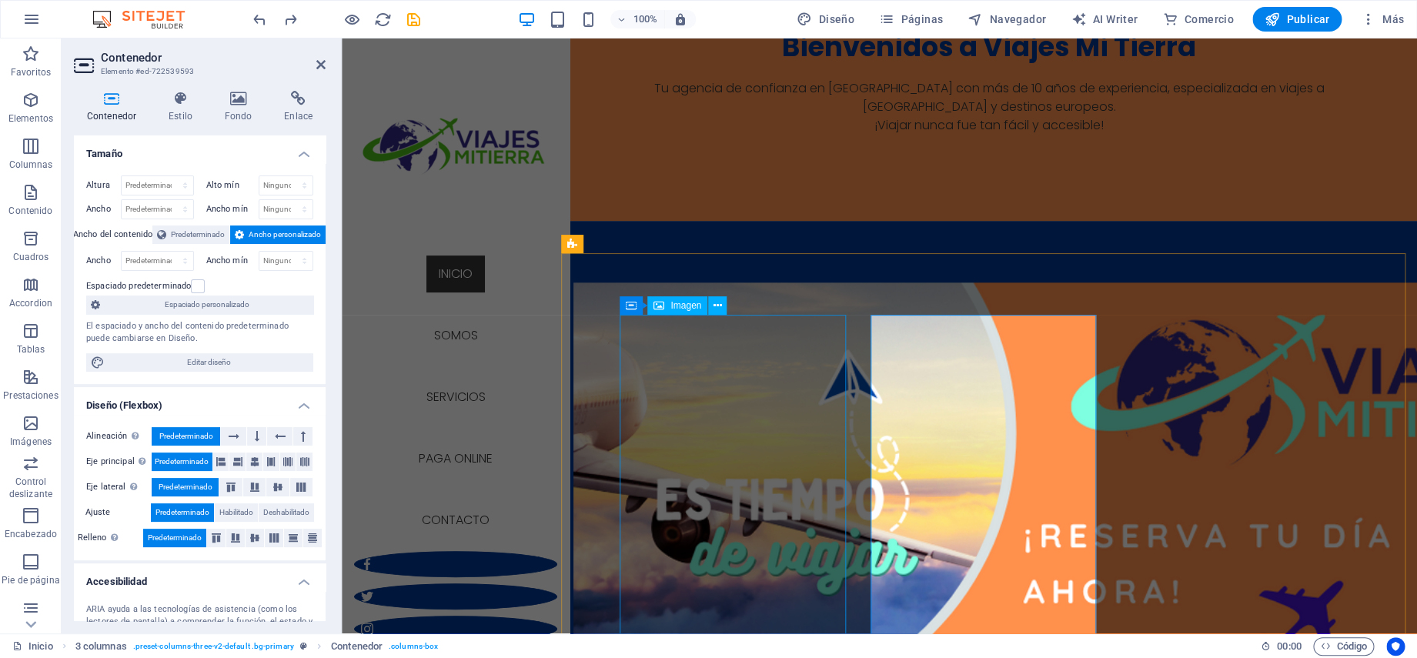
scroll to position [549, 0]
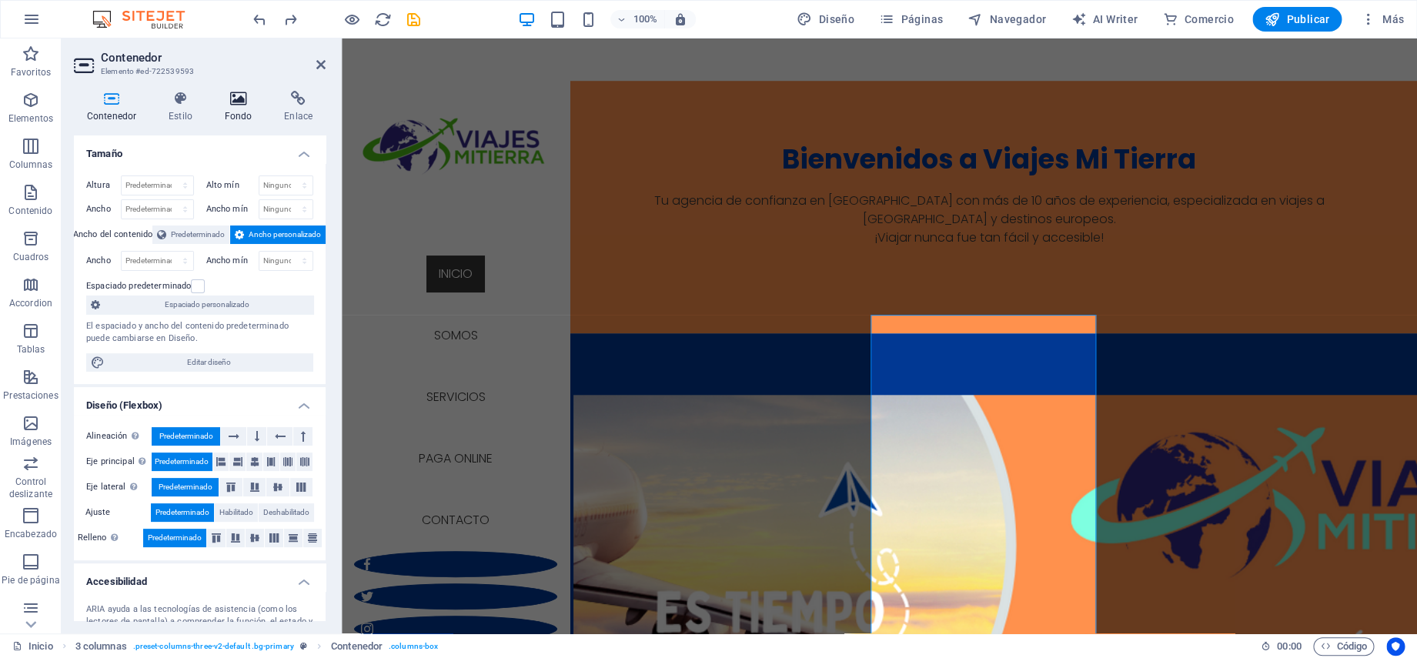
click at [232, 113] on h4 "Fondo" at bounding box center [242, 107] width 60 height 32
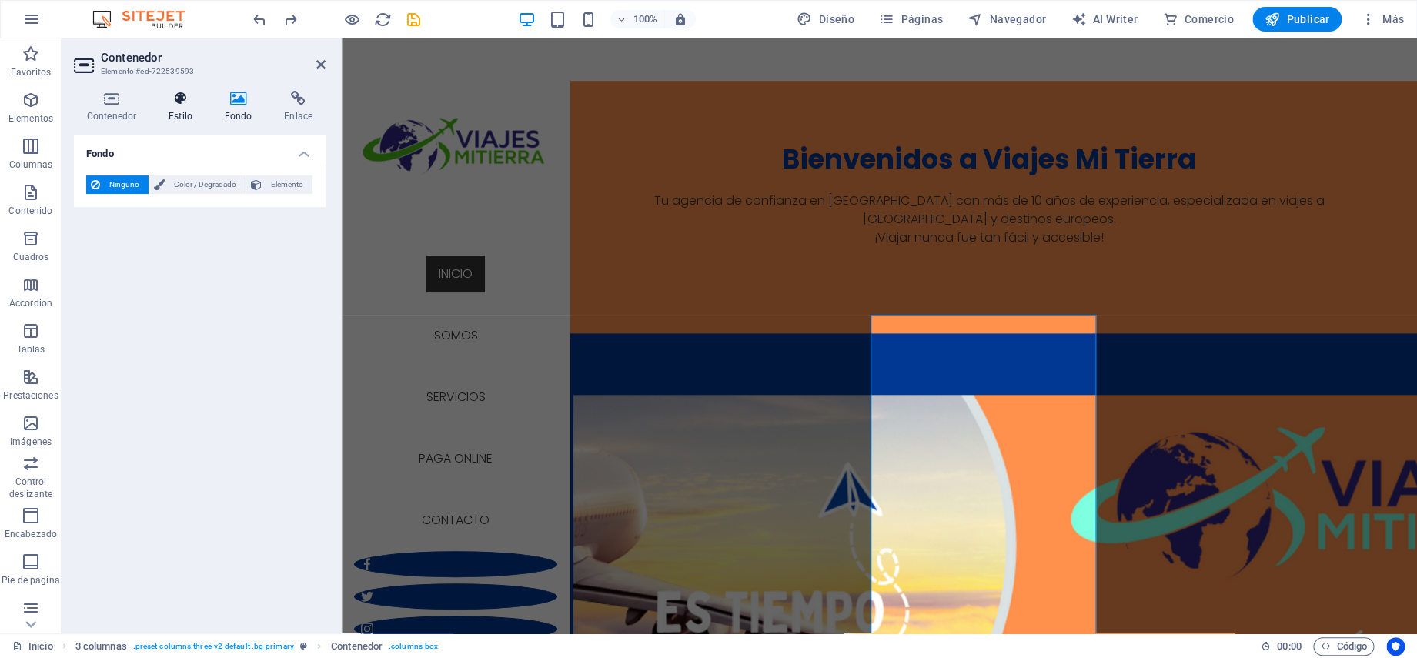
click at [191, 112] on h4 "Estilo" at bounding box center [183, 107] width 56 height 32
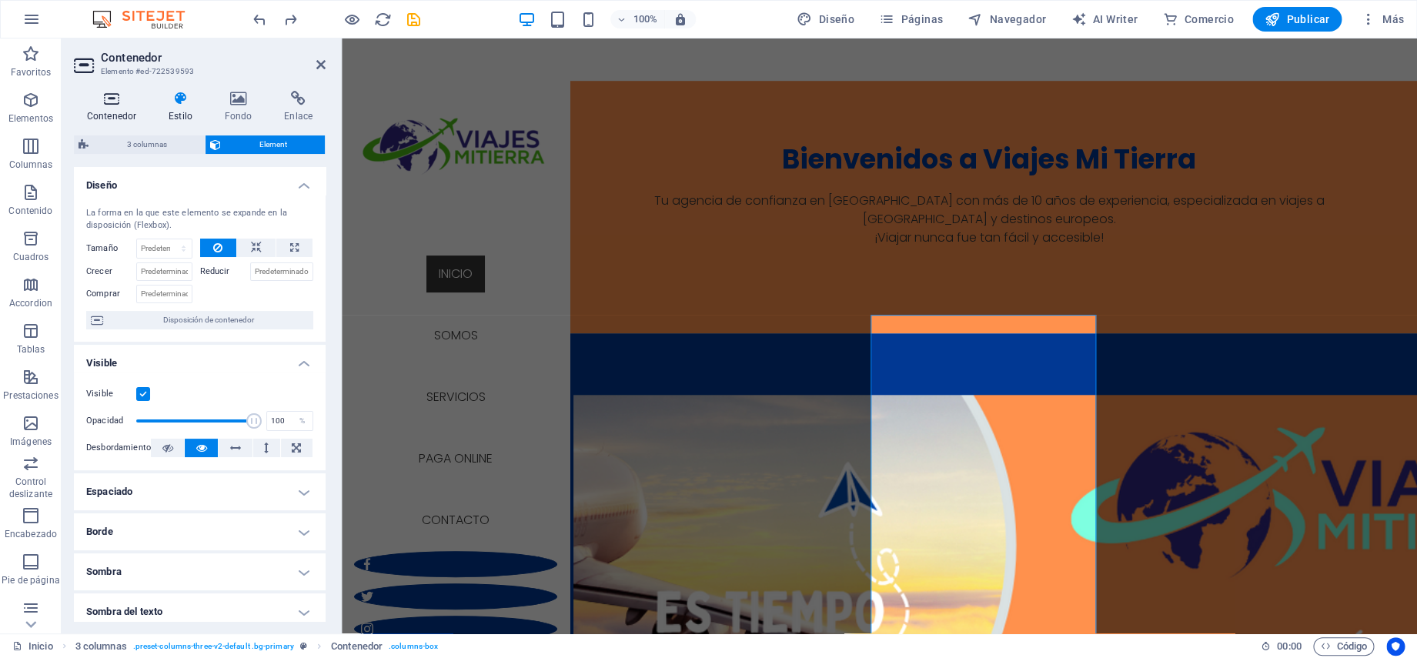
click at [114, 115] on h4 "Contenedor" at bounding box center [115, 107] width 82 height 32
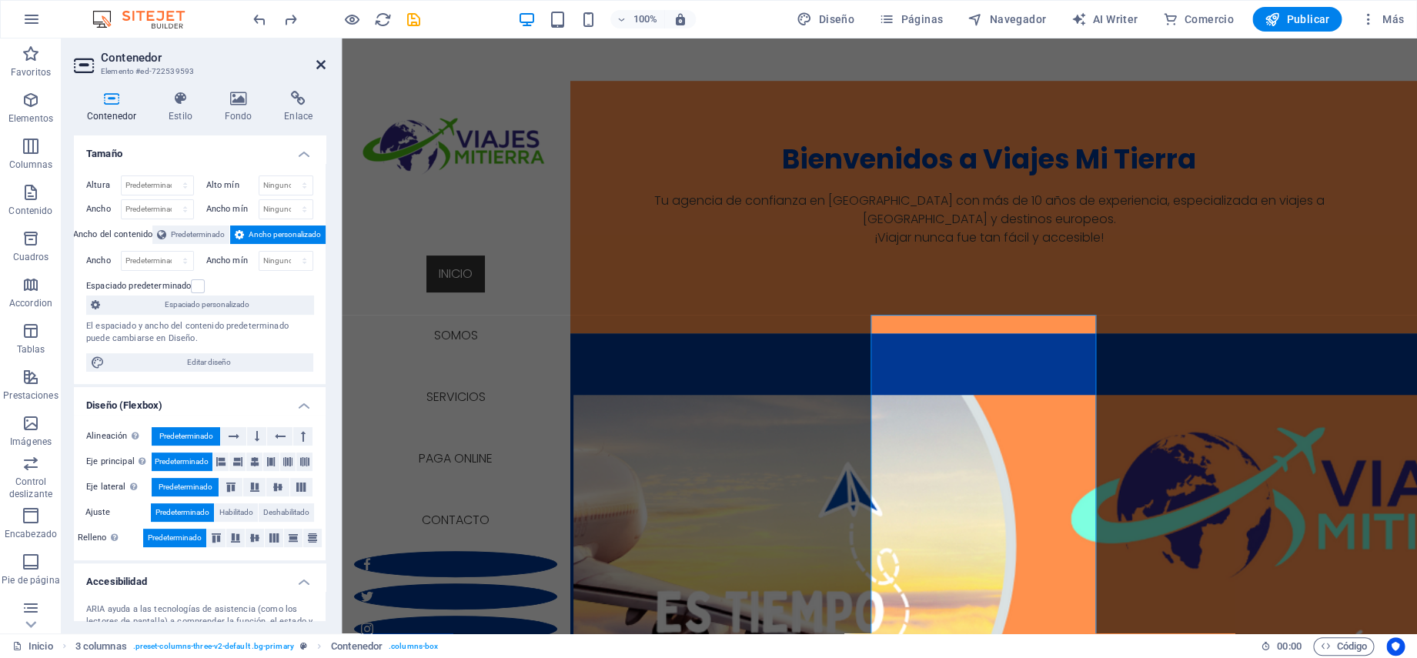
click at [321, 65] on icon at bounding box center [320, 64] width 9 height 12
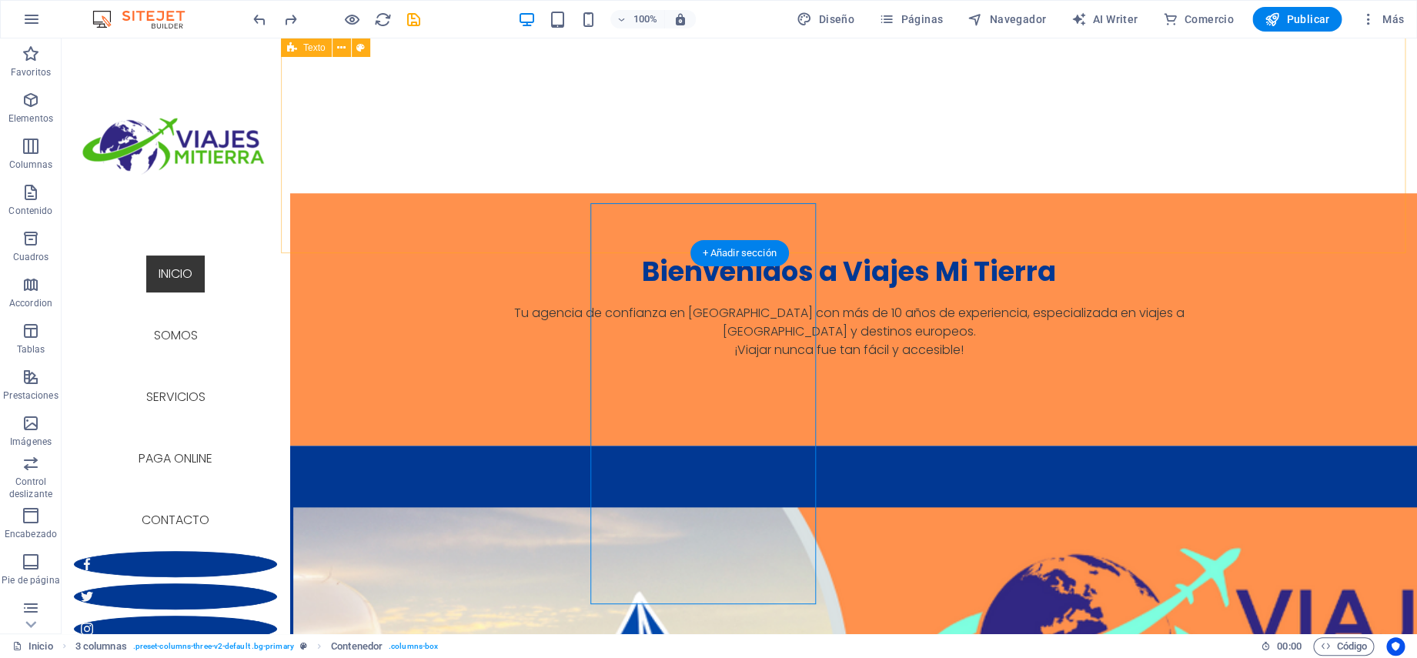
scroll to position [661, 0]
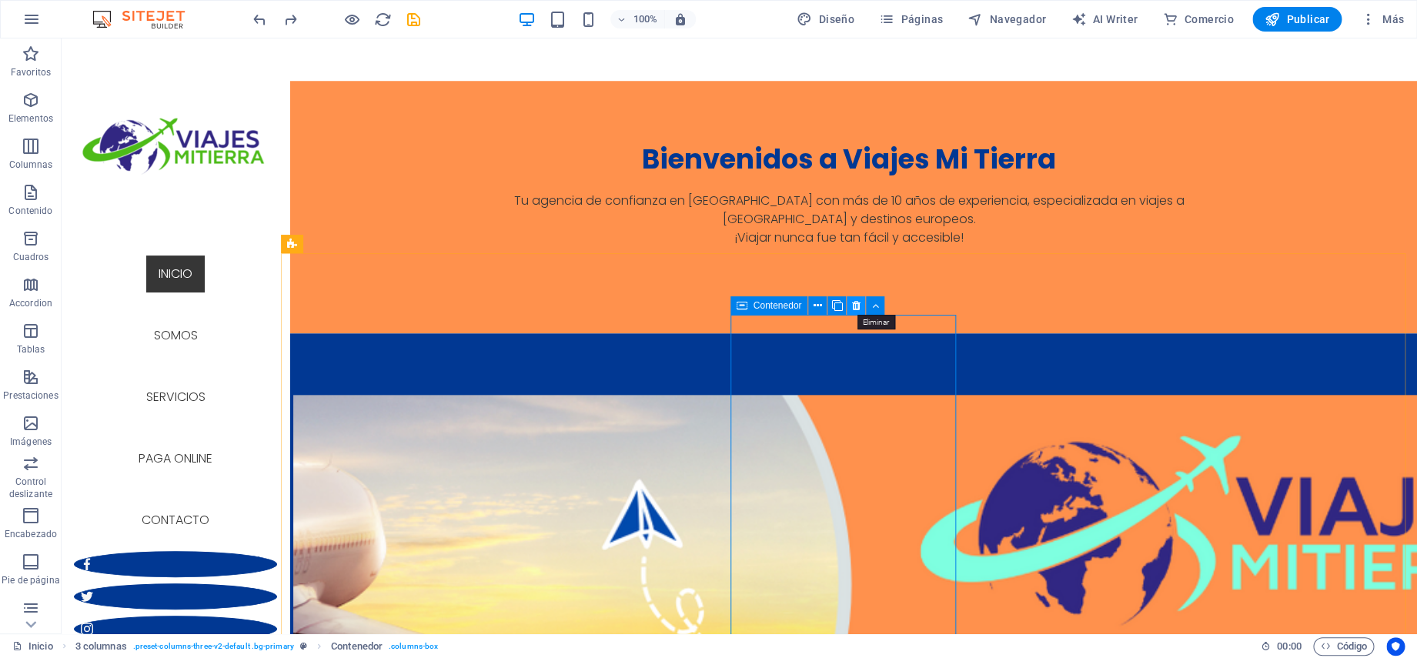
click at [857, 303] on icon at bounding box center [856, 306] width 8 height 16
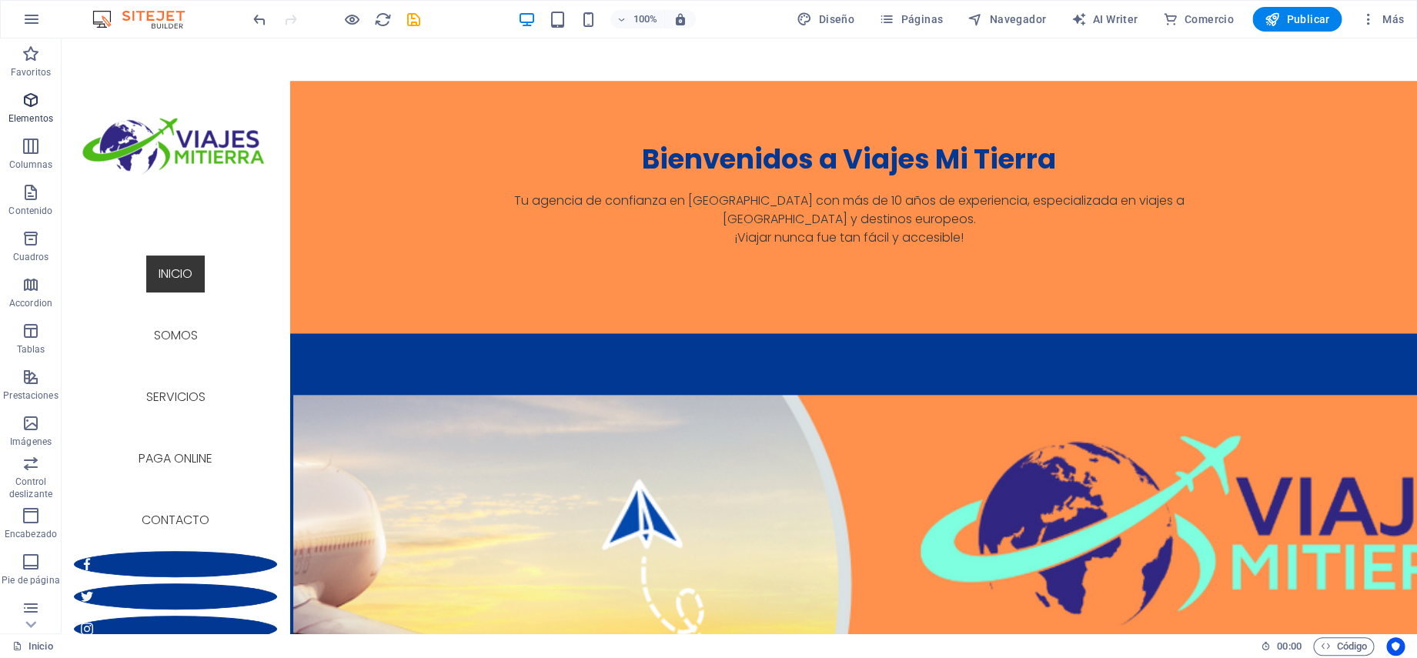
click at [32, 103] on icon "button" at bounding box center [31, 100] width 18 height 18
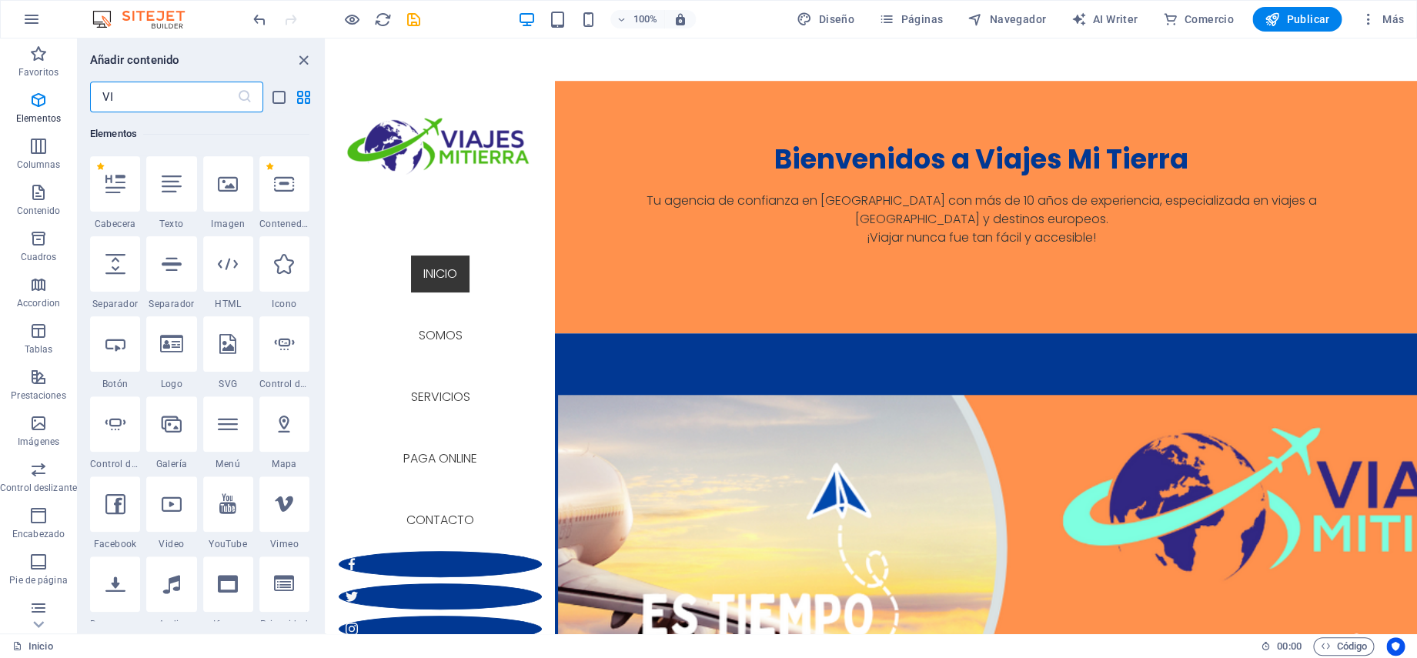
scroll to position [0, 0]
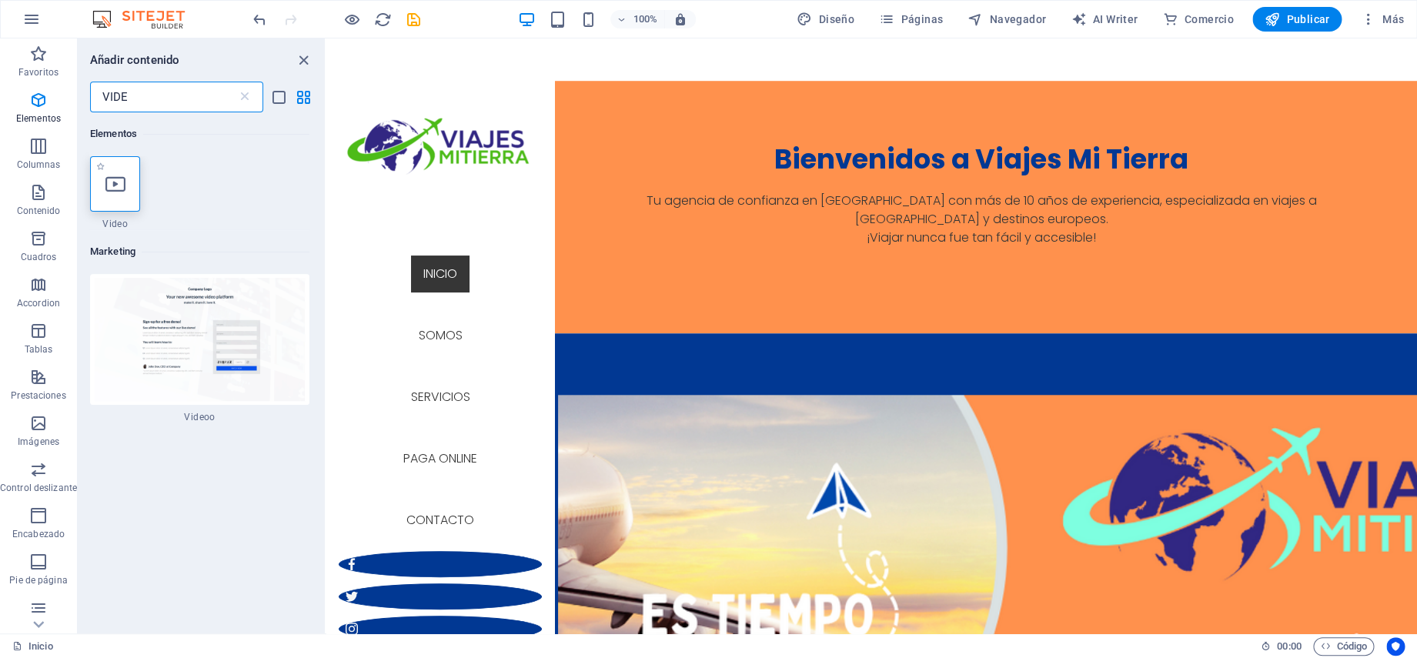
type input "VIDE"
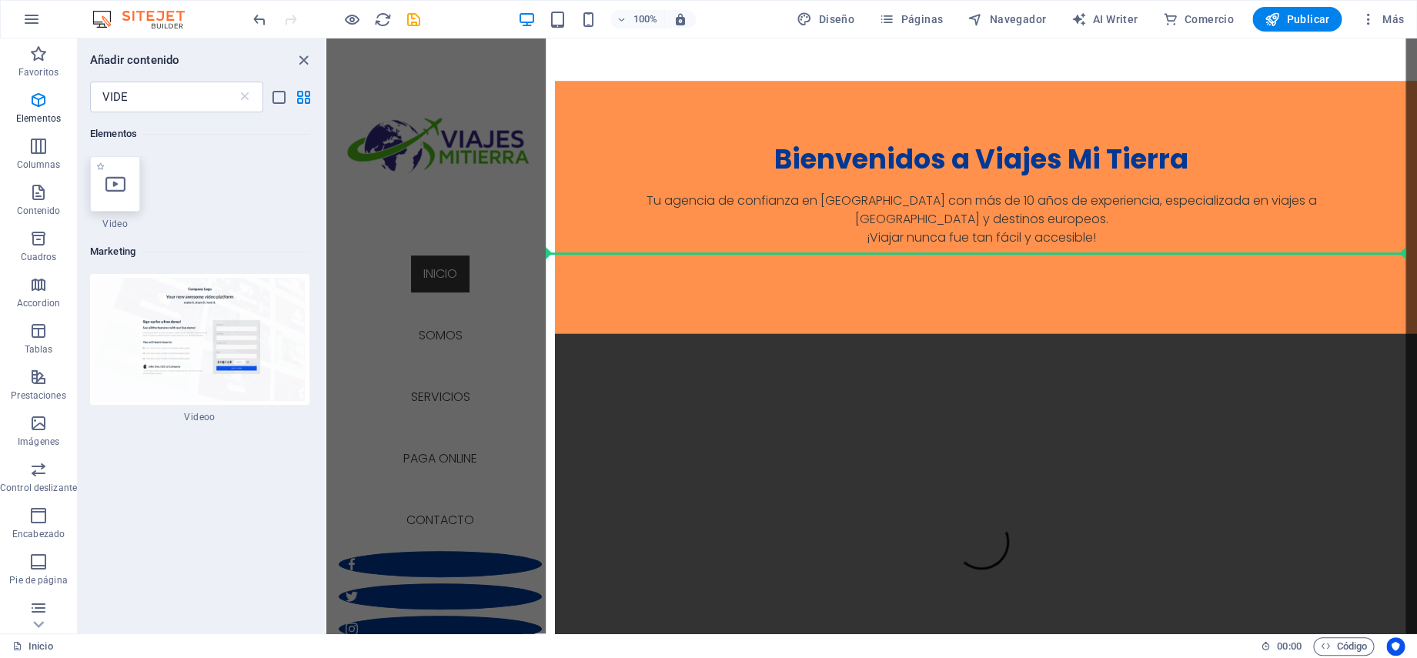
select select "%"
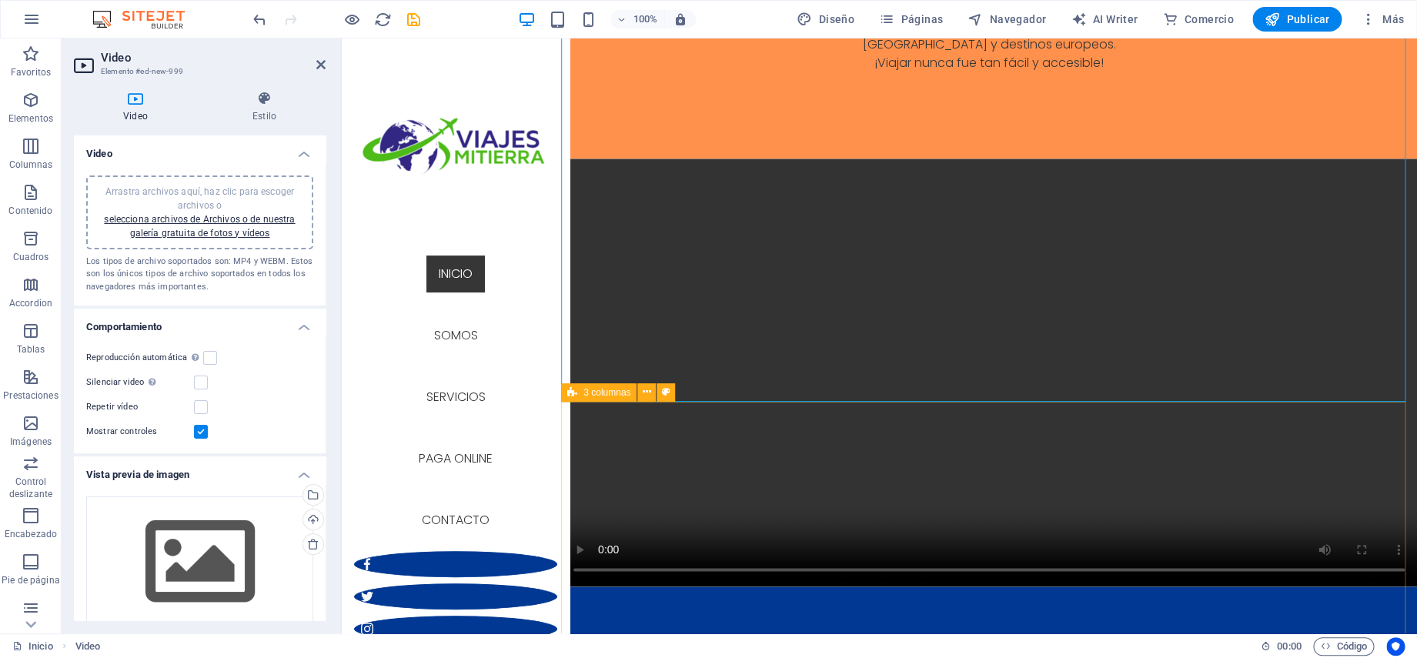
scroll to position [860, 0]
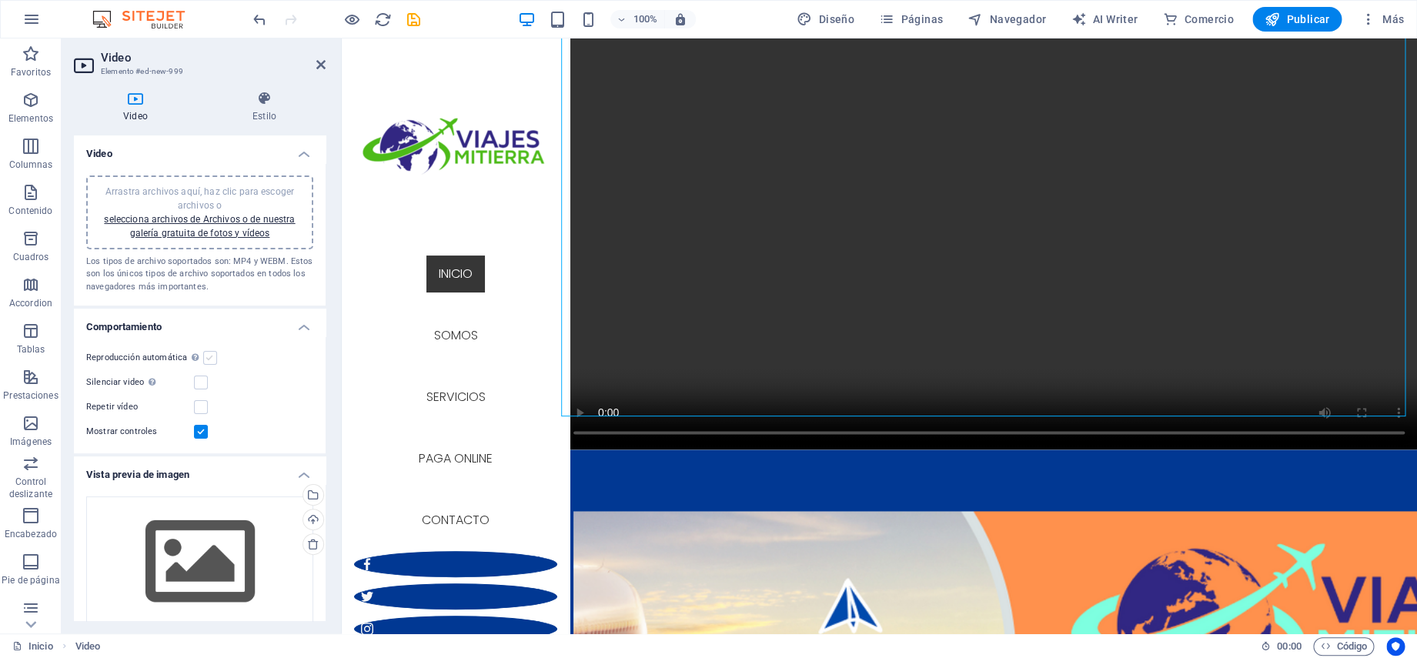
click at [207, 355] on label at bounding box center [210, 358] width 14 height 14
click at [0, 0] on input "Reproducción automática La reproducción automática solo está disponible si sile…" at bounding box center [0, 0] width 0 height 0
click at [207, 356] on label at bounding box center [210, 358] width 14 height 14
click at [0, 0] on input "Reproducción automática La reproducción automática solo está disponible si sile…" at bounding box center [0, 0] width 0 height 0
click at [209, 360] on label at bounding box center [210, 358] width 14 height 14
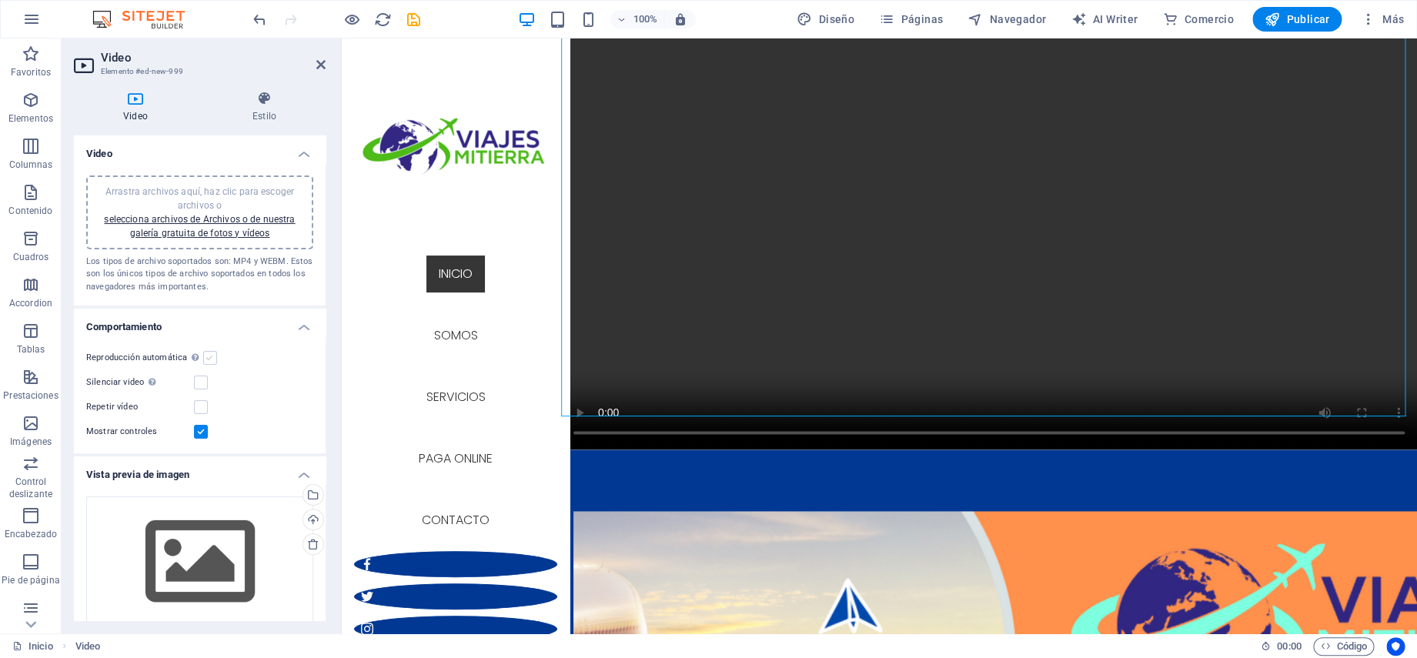
click at [0, 0] on input "Reproducción automática La reproducción automática solo está disponible si sile…" at bounding box center [0, 0] width 0 height 0
click at [203, 408] on label at bounding box center [201, 407] width 14 height 14
click at [0, 0] on input "Repetir vídeo" at bounding box center [0, 0] width 0 height 0
click at [207, 359] on label at bounding box center [210, 358] width 14 height 14
click at [0, 0] on input "Reproducción automática La reproducción automática solo está disponible si sile…" at bounding box center [0, 0] width 0 height 0
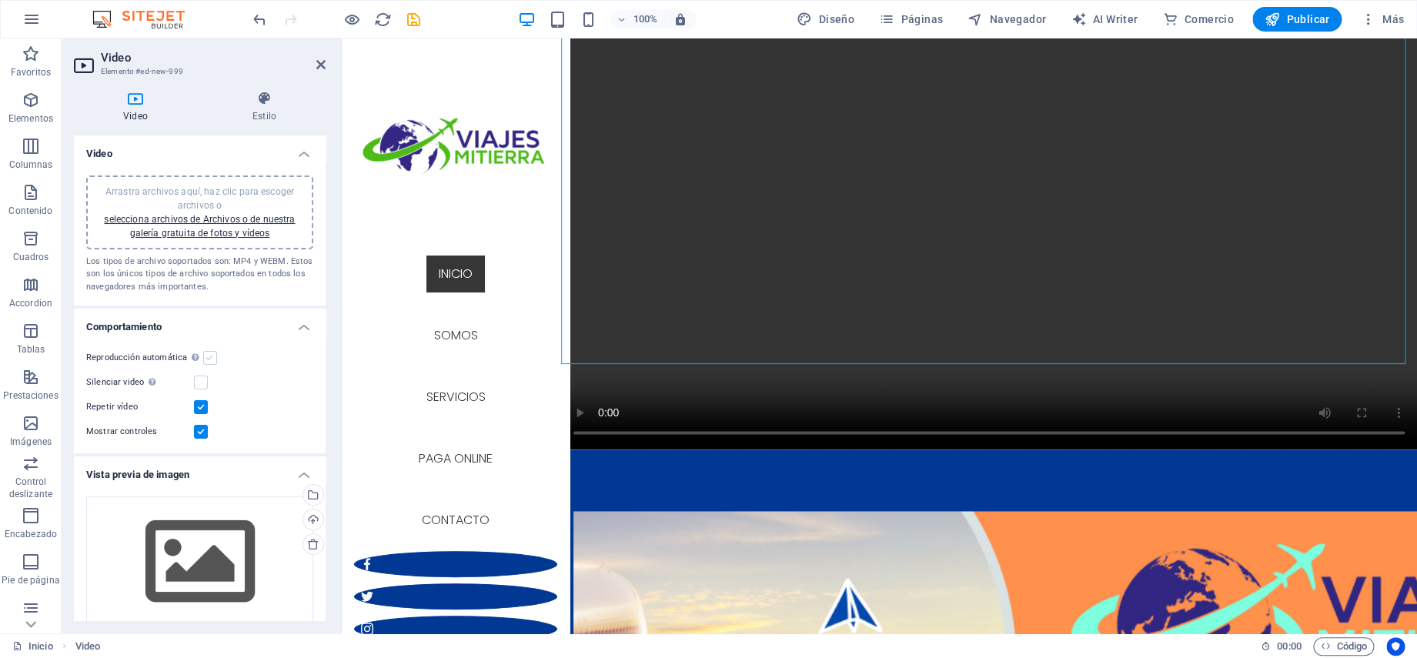
click at [207, 359] on label at bounding box center [210, 358] width 14 height 14
click at [0, 0] on input "Reproducción automática La reproducción automática solo está disponible si sile…" at bounding box center [0, 0] width 0 height 0
click at [199, 380] on label at bounding box center [201, 382] width 14 height 14
click at [0, 0] on input "Silenciar video La reproducción automática estará disponible si silenciado está…" at bounding box center [0, 0] width 0 height 0
click at [211, 361] on label at bounding box center [210, 358] width 14 height 14
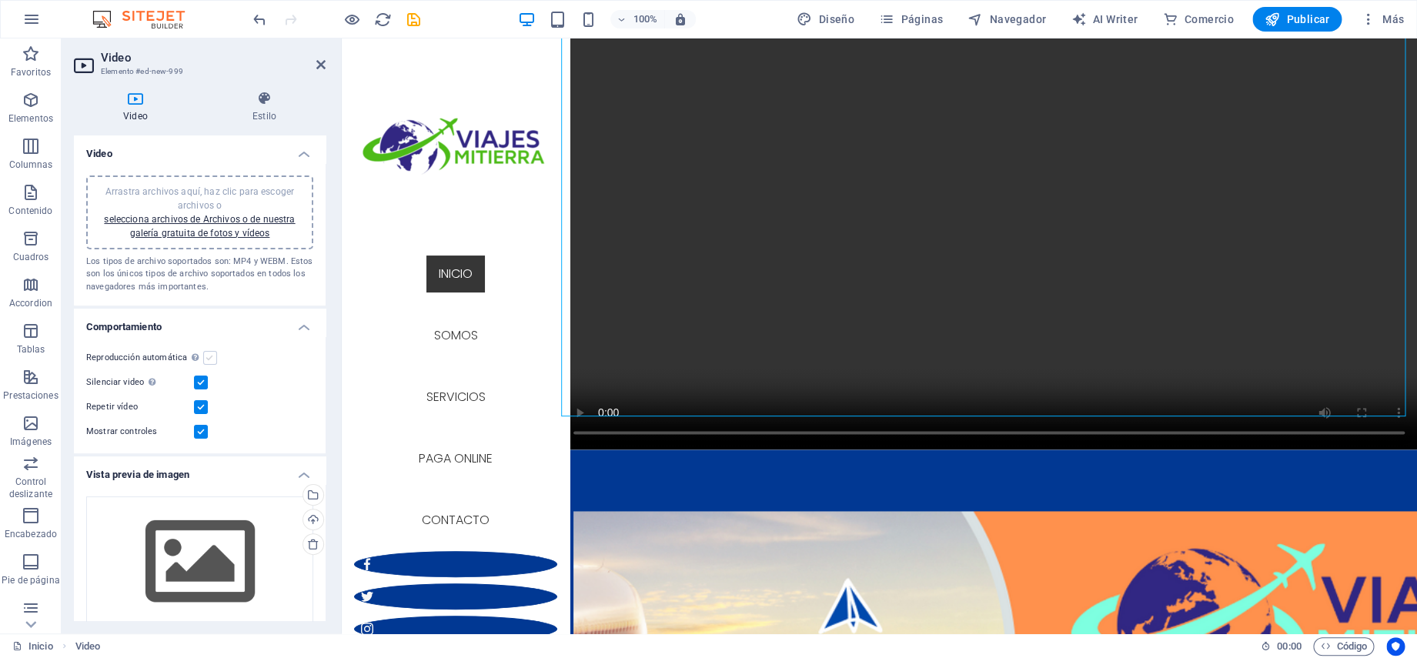
click at [0, 0] on input "Reproducción automática La reproducción automática solo está disponible si sile…" at bounding box center [0, 0] width 0 height 0
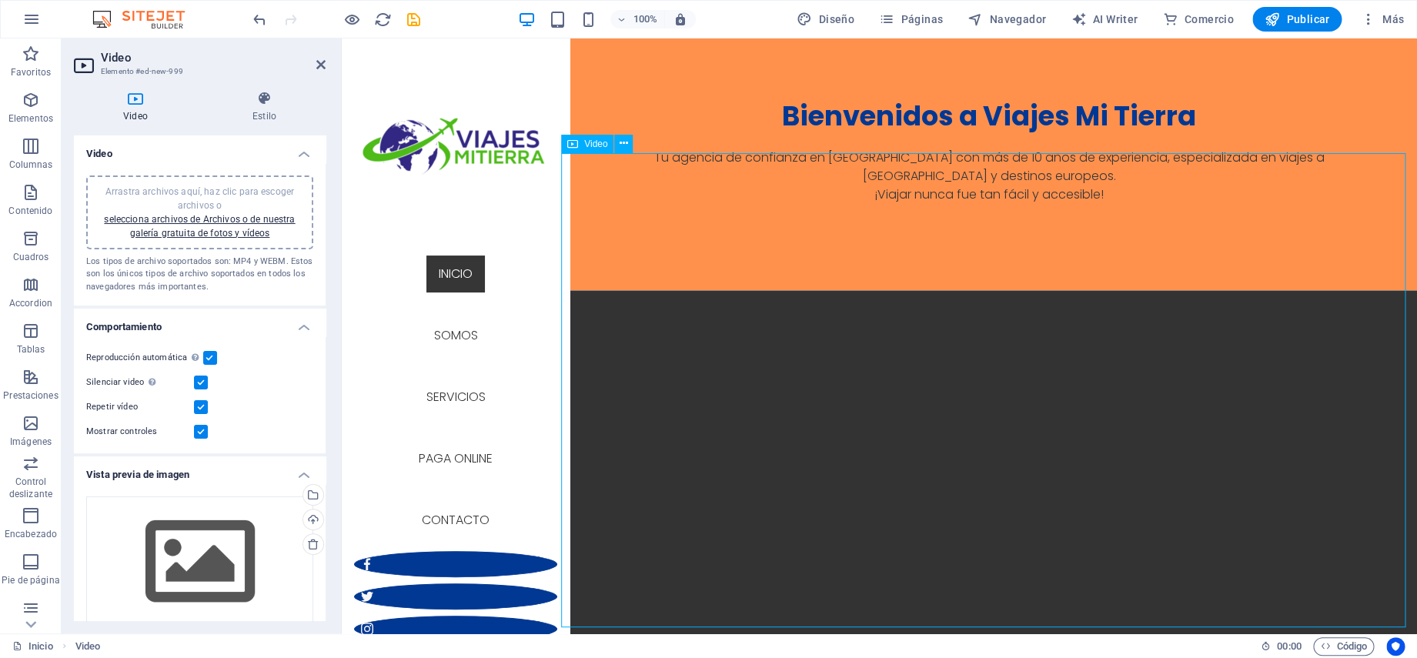
scroll to position [782, 0]
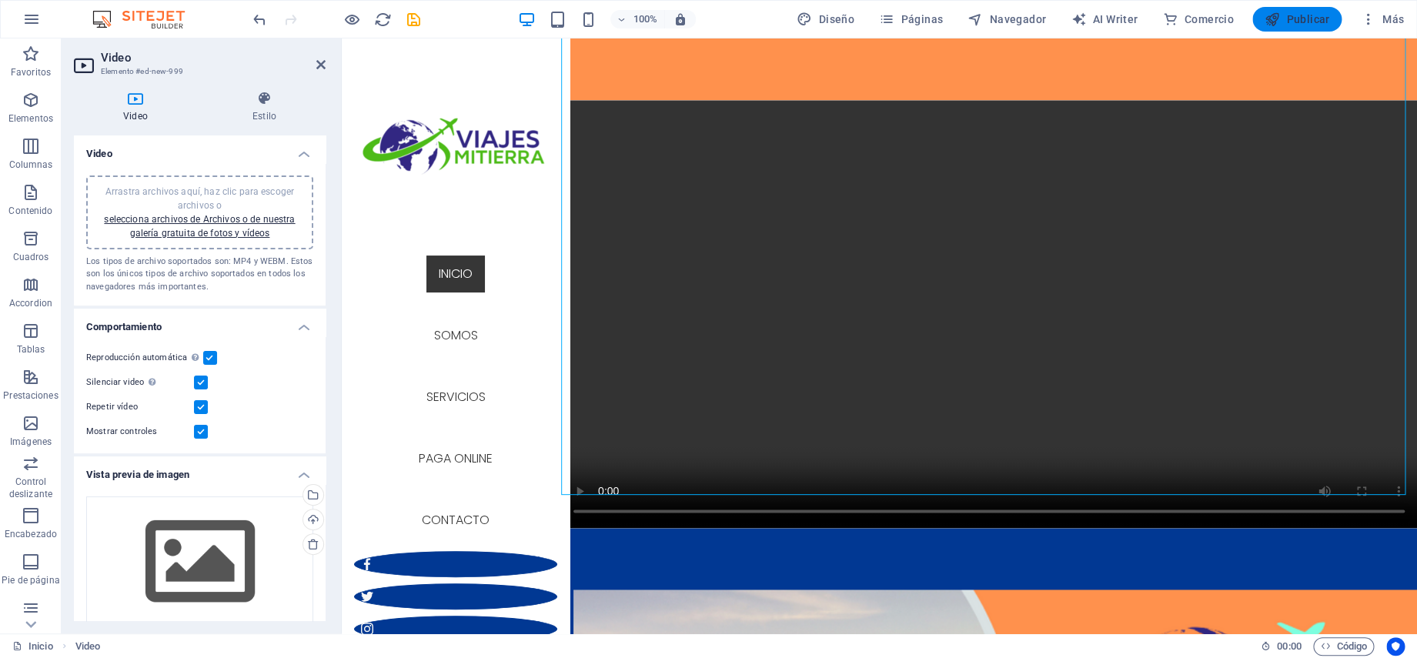
click at [1317, 22] on span "Publicar" at bounding box center [1296, 19] width 65 height 15
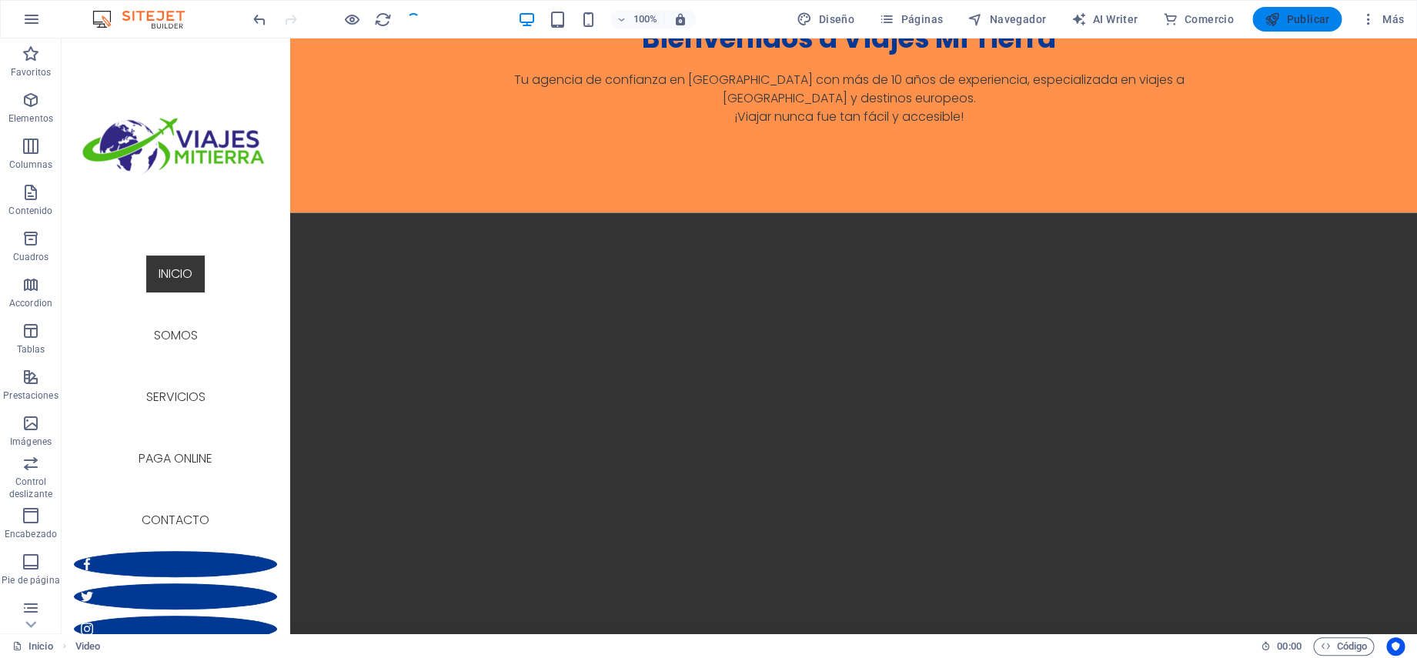
scroll to position [893, 0]
